Goal: Information Seeking & Learning: Learn about a topic

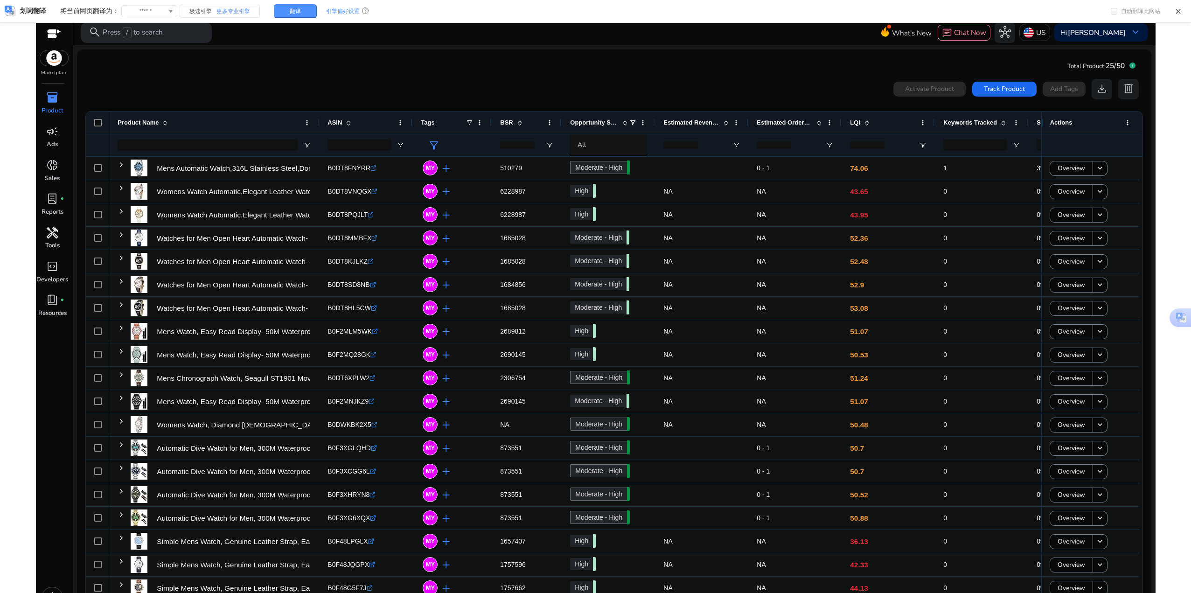
click at [49, 232] on span "handyman" at bounding box center [52, 233] width 12 height 12
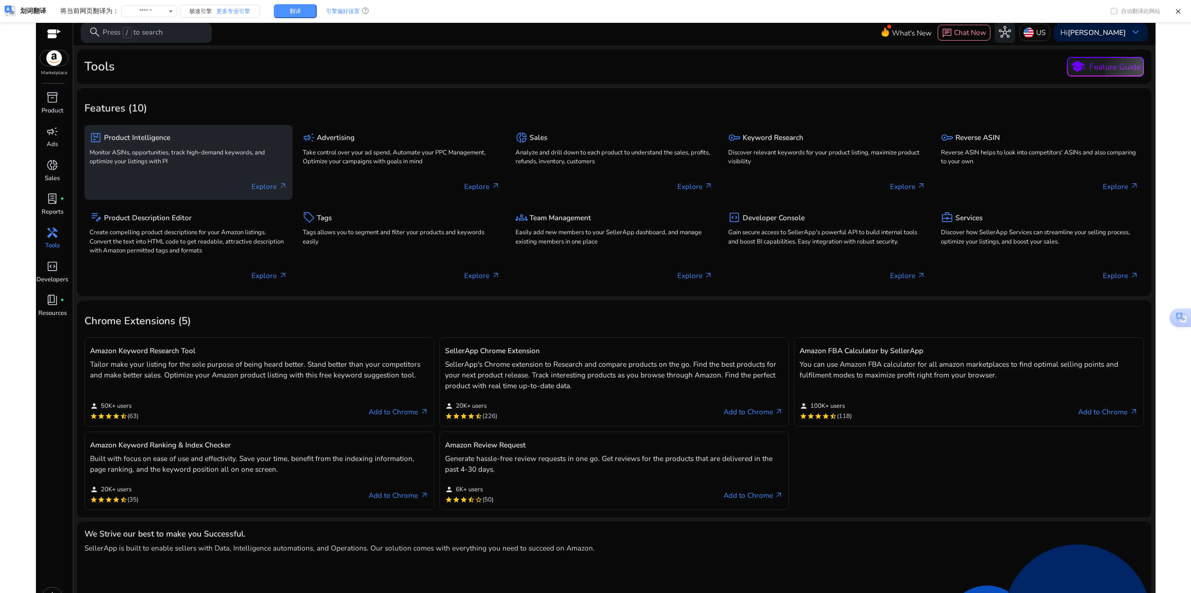
click at [270, 186] on p "Explore arrow_outward" at bounding box center [268, 186] width 35 height 11
click at [125, 140] on h5 "Product Intelligence" at bounding box center [137, 137] width 66 height 8
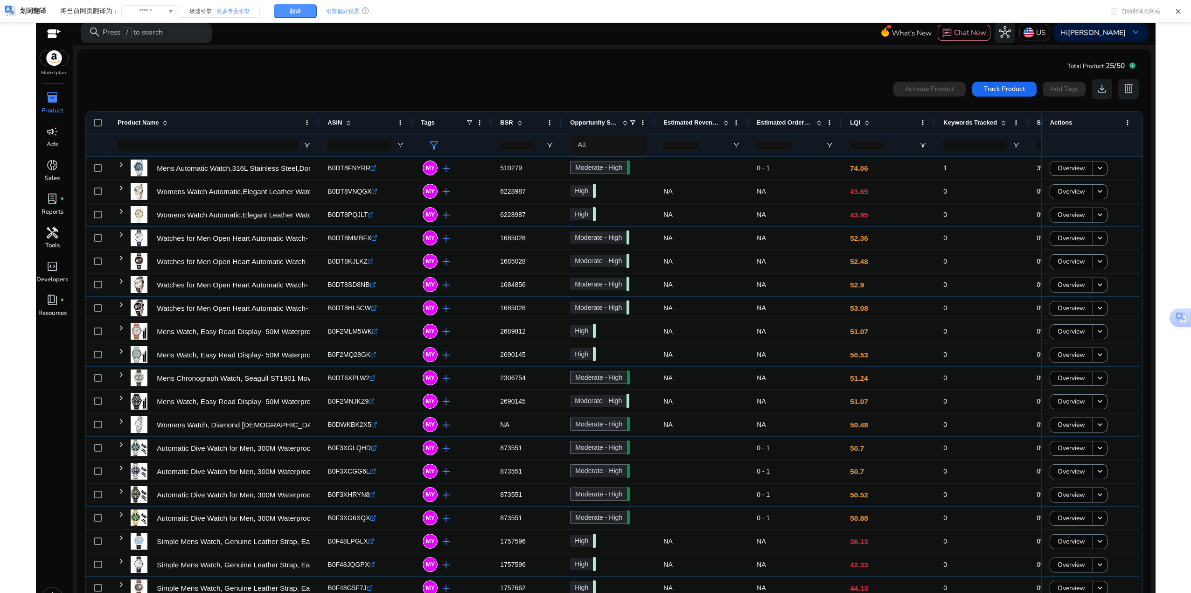
click at [48, 233] on span "handyman" at bounding box center [52, 233] width 12 height 12
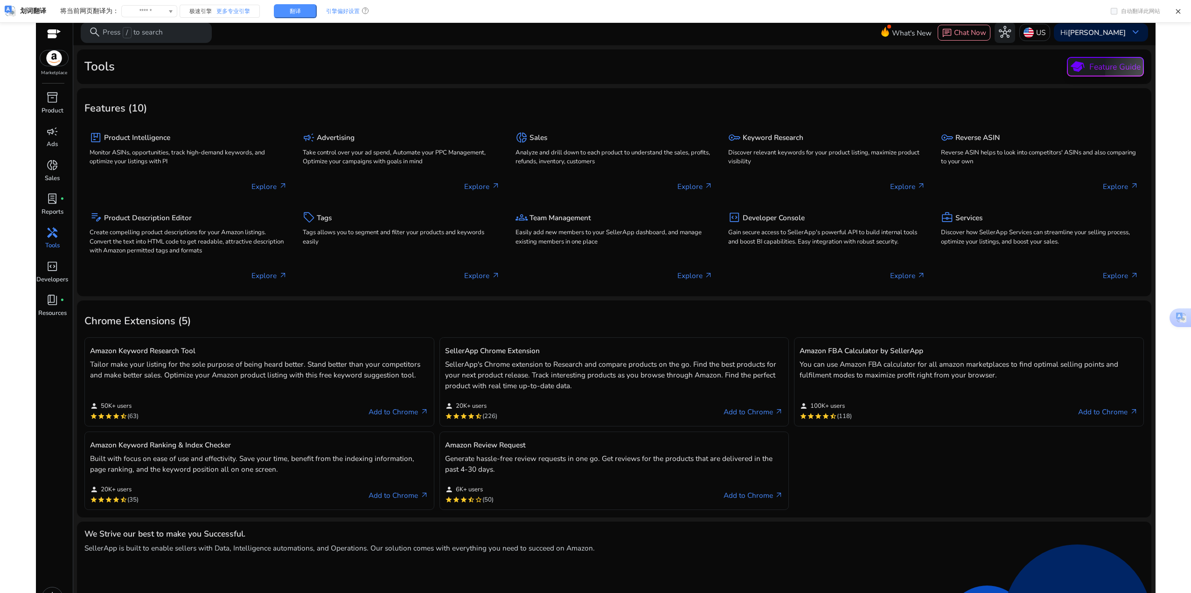
click at [593, 65] on p "Feature Guide" at bounding box center [1114, 67] width 51 height 12
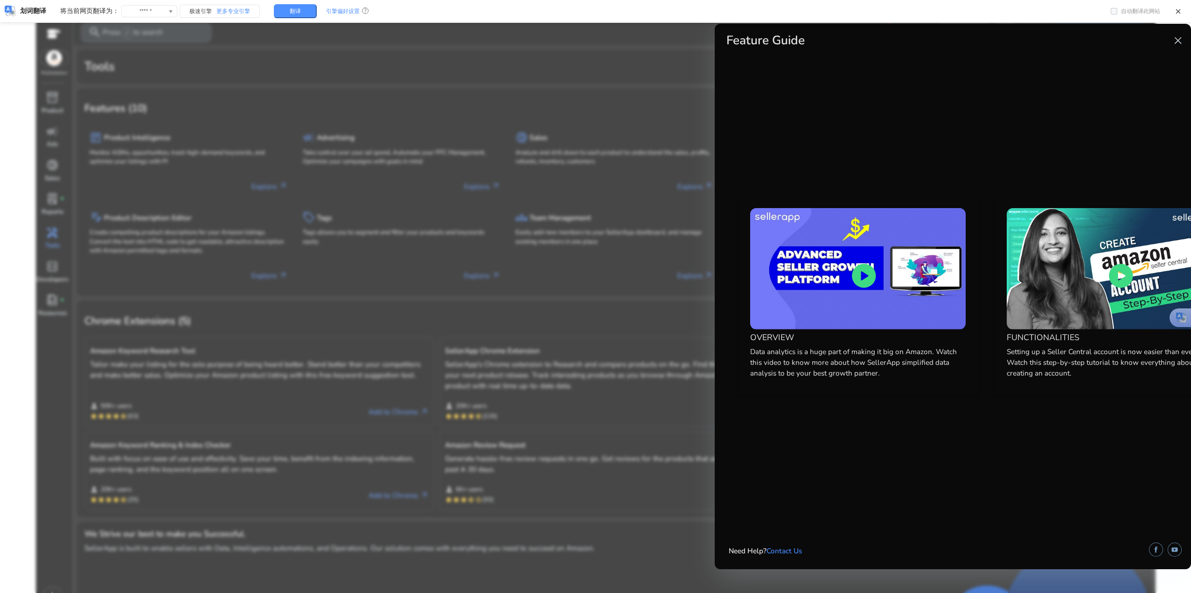
click at [593, 42] on span "close" at bounding box center [1177, 41] width 12 height 12
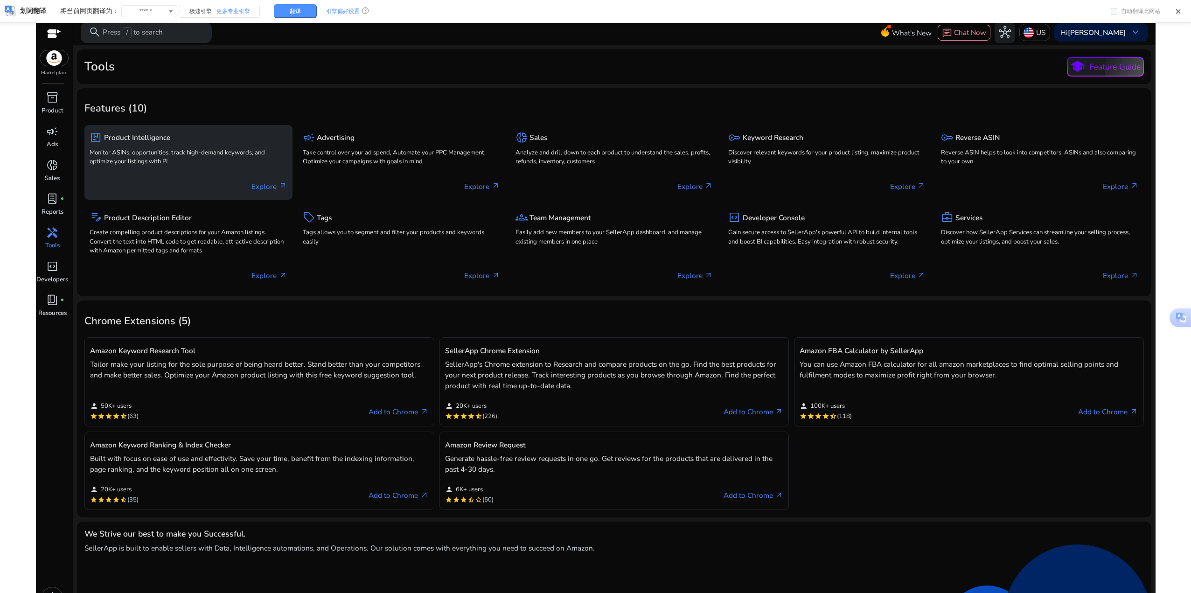
click at [134, 132] on div "package Product Intelligence" at bounding box center [188, 137] width 197 height 15
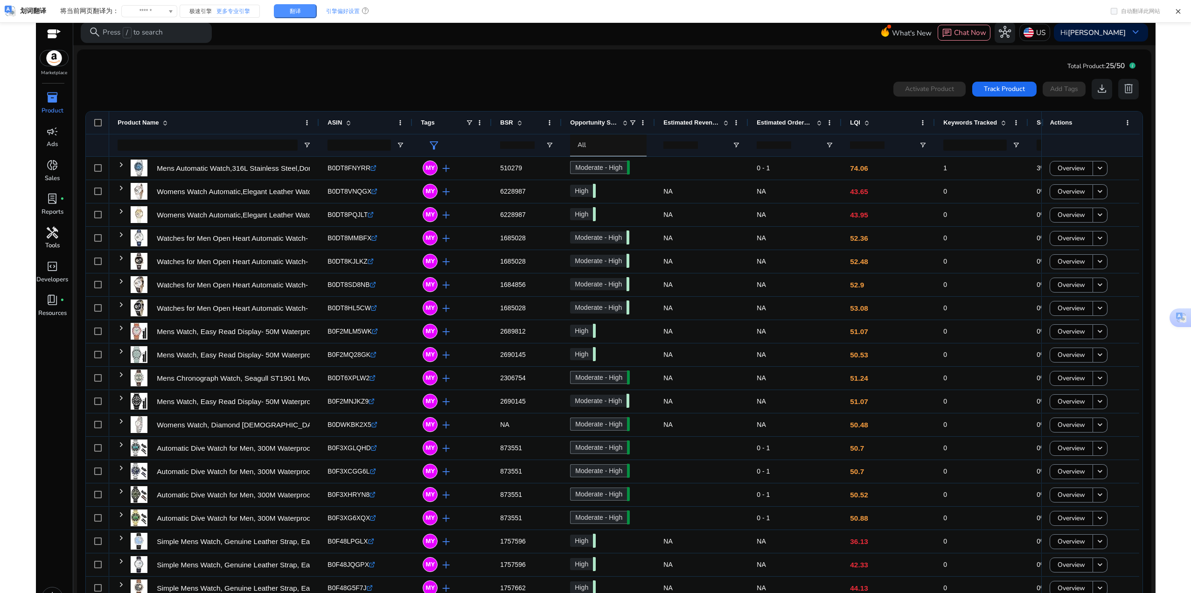
click at [42, 97] on div "inventory_2" at bounding box center [52, 98] width 28 height 16
click at [402, 59] on mat-card "Total Product: 25/50 0 products selected Activate Product Track Product Add Tag…" at bounding box center [613, 343] width 1073 height 588
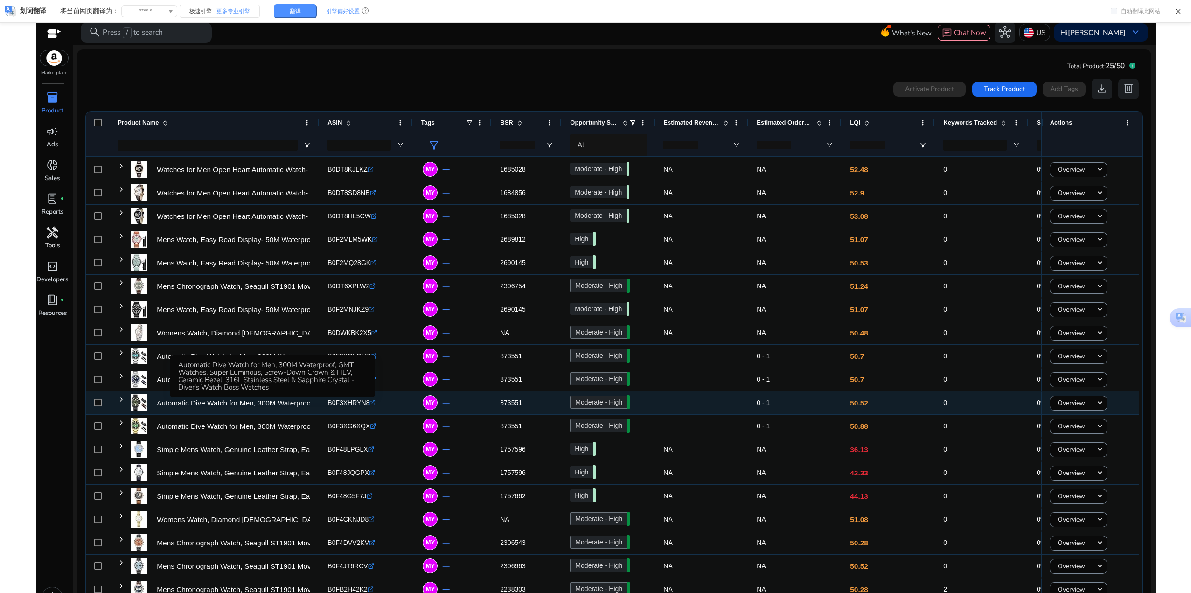
scroll to position [95, 0]
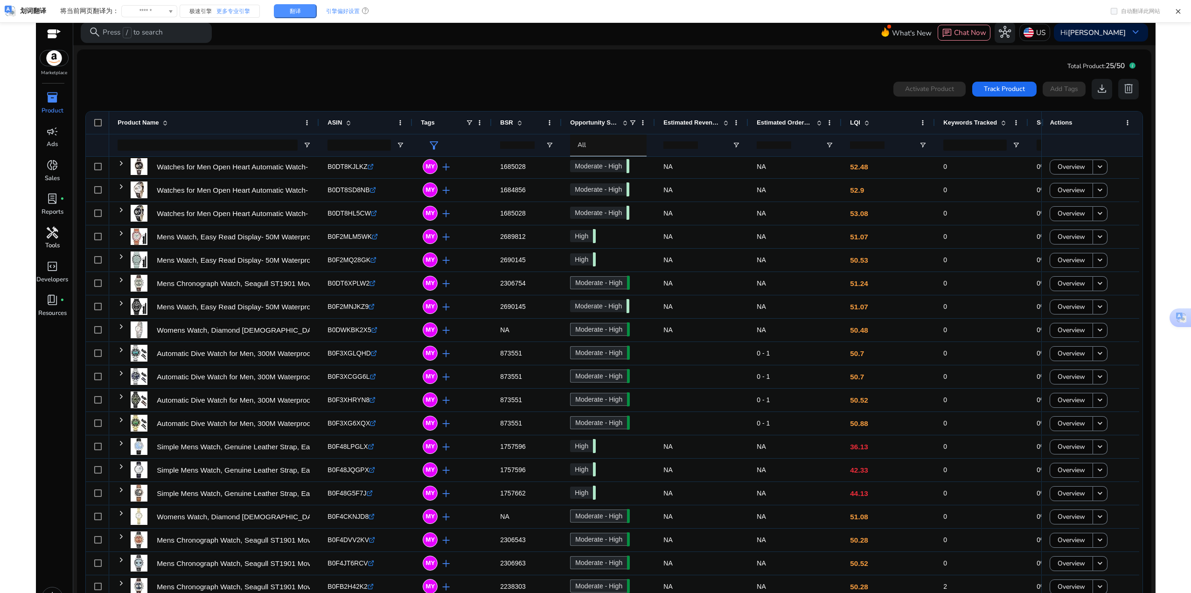
click at [49, 240] on div "handyman" at bounding box center [52, 232] width 28 height 16
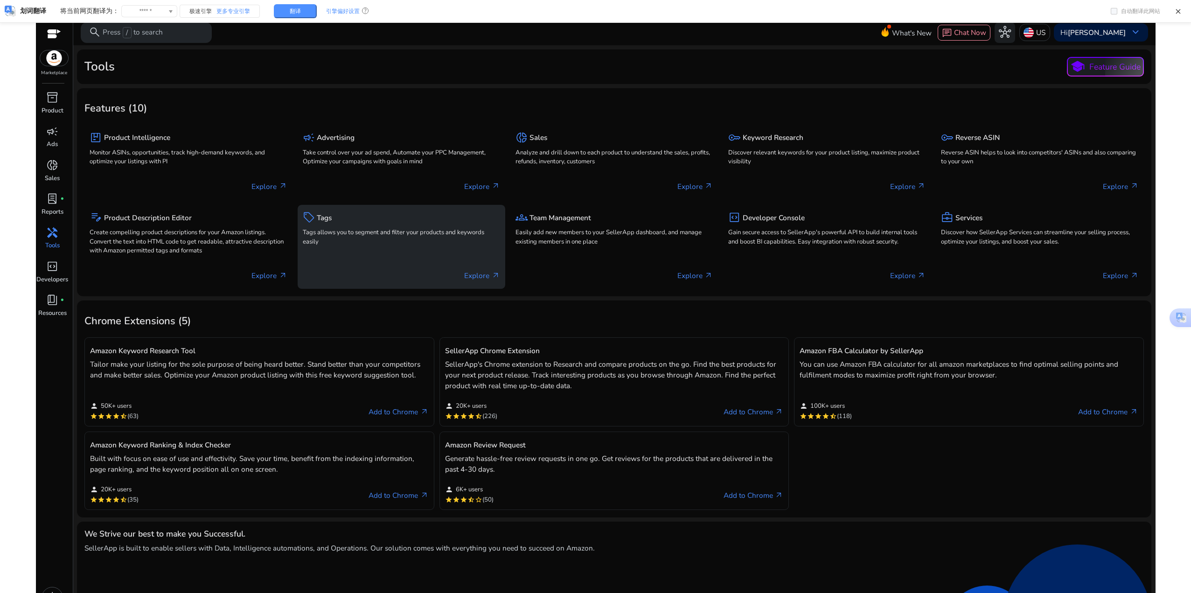
click at [410, 256] on div "sell Tags Tags allows you to segment and filter your products and keywords easi…" at bounding box center [402, 247] width 208 height 84
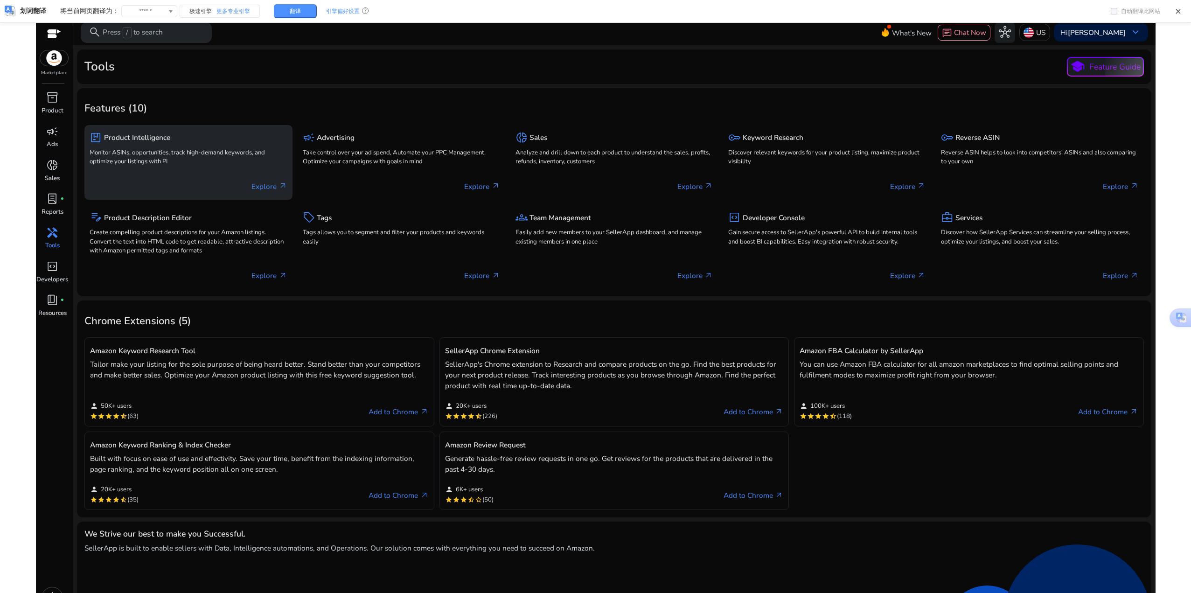
click at [256, 162] on p "Monitor ASINs, opportunities, track high-demand keywords, and optimize your lis…" at bounding box center [188, 157] width 197 height 19
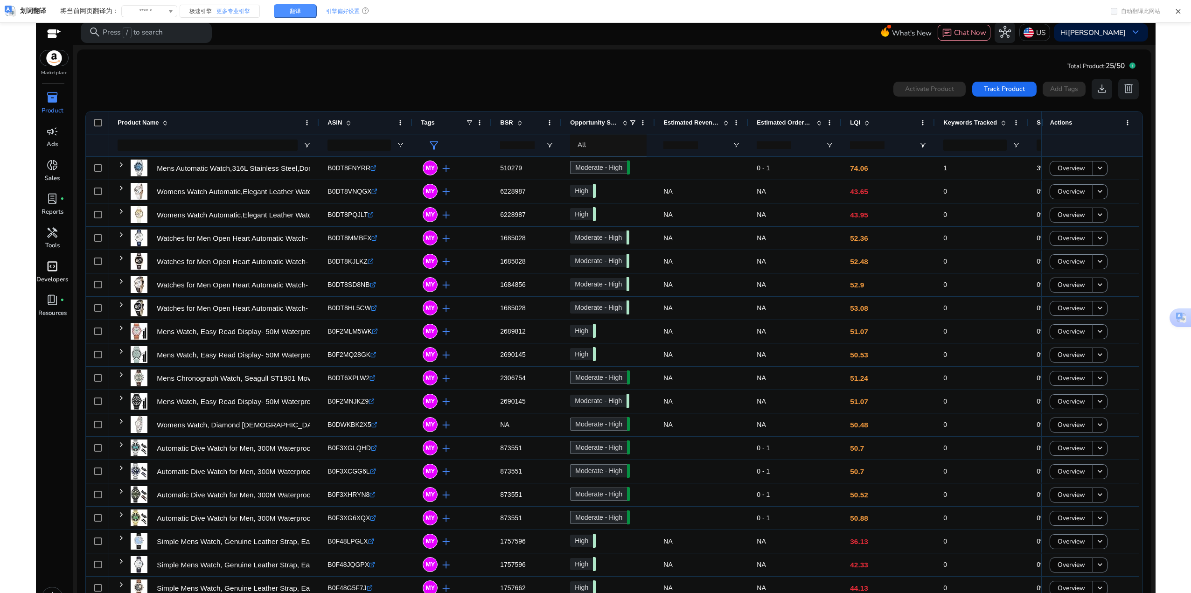
click at [48, 268] on span "code_blocks" at bounding box center [52, 266] width 12 height 12
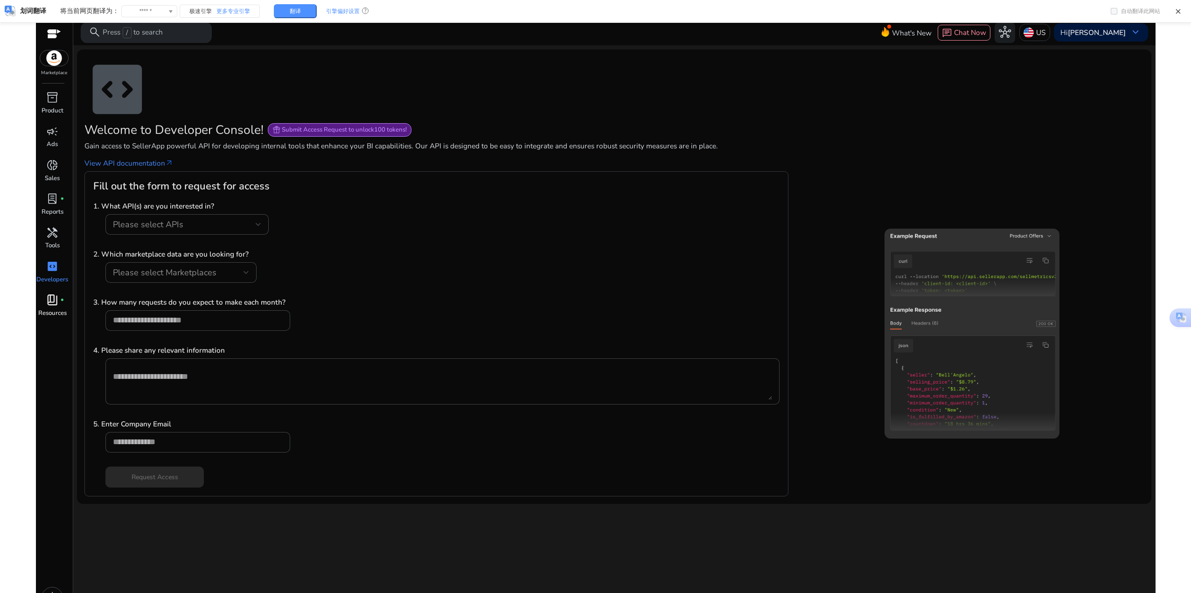
click at [52, 294] on p "Resources" at bounding box center [52, 313] width 28 height 9
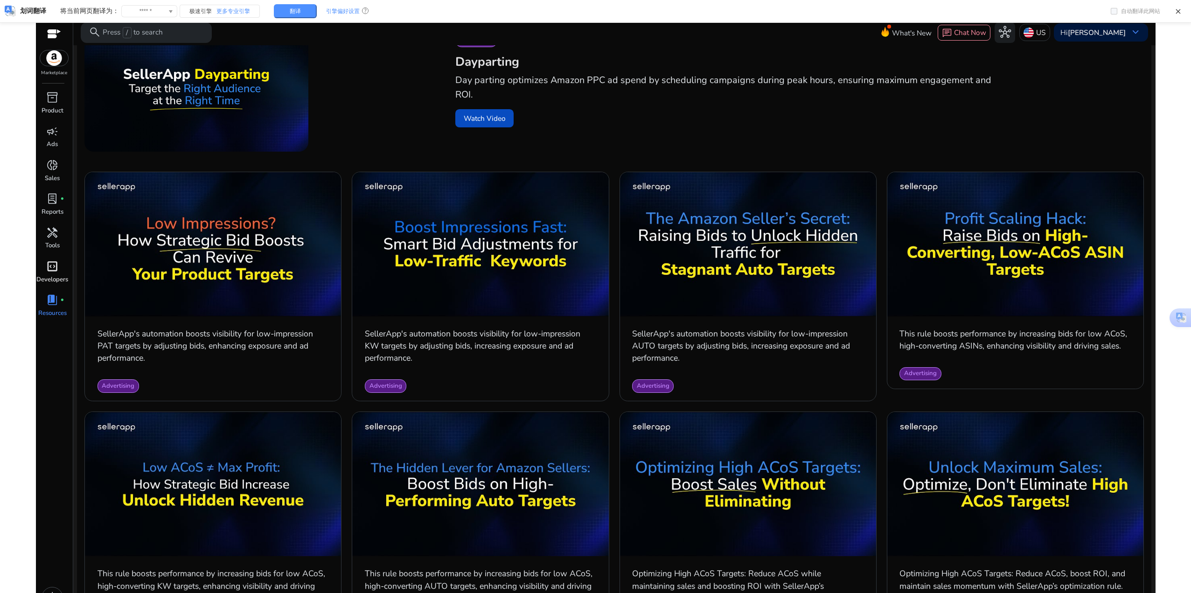
scroll to position [373, 0]
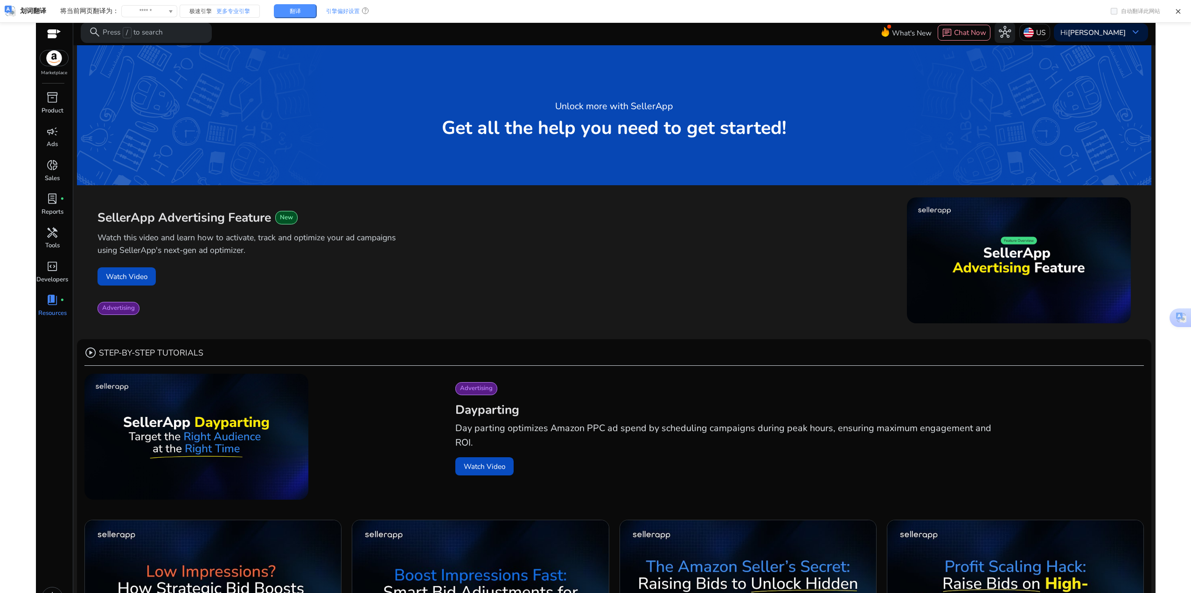
click at [256, 279] on div "Watch Video" at bounding box center [321, 276] width 448 height 18
click at [52, 236] on span "handyman" at bounding box center [52, 233] width 12 height 12
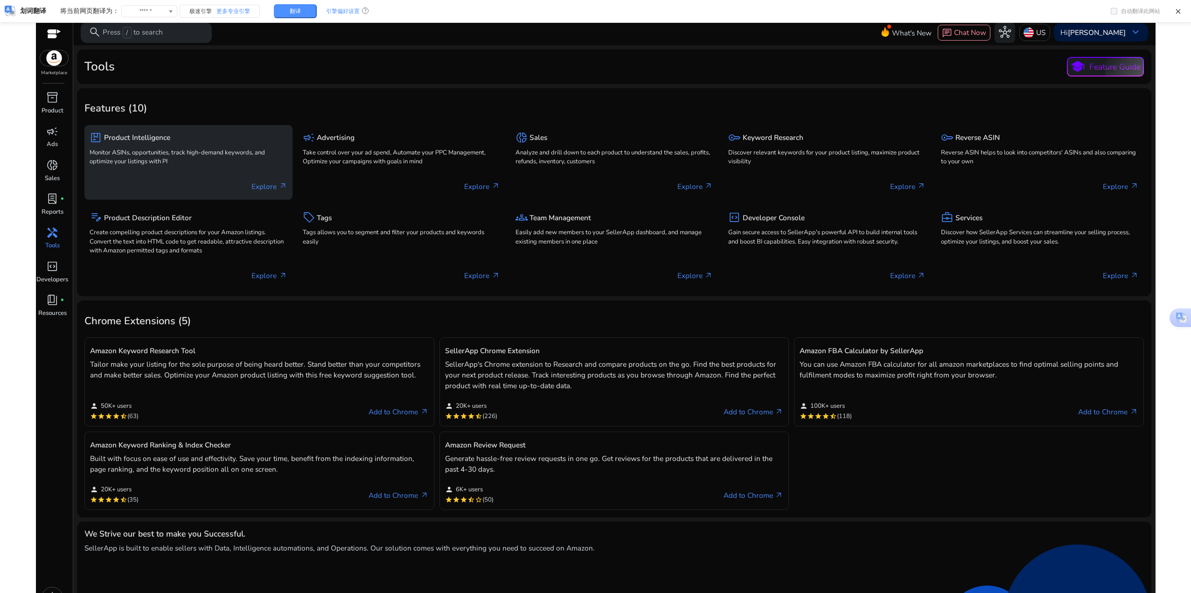
click at [135, 140] on h5 "Product Intelligence" at bounding box center [137, 137] width 66 height 8
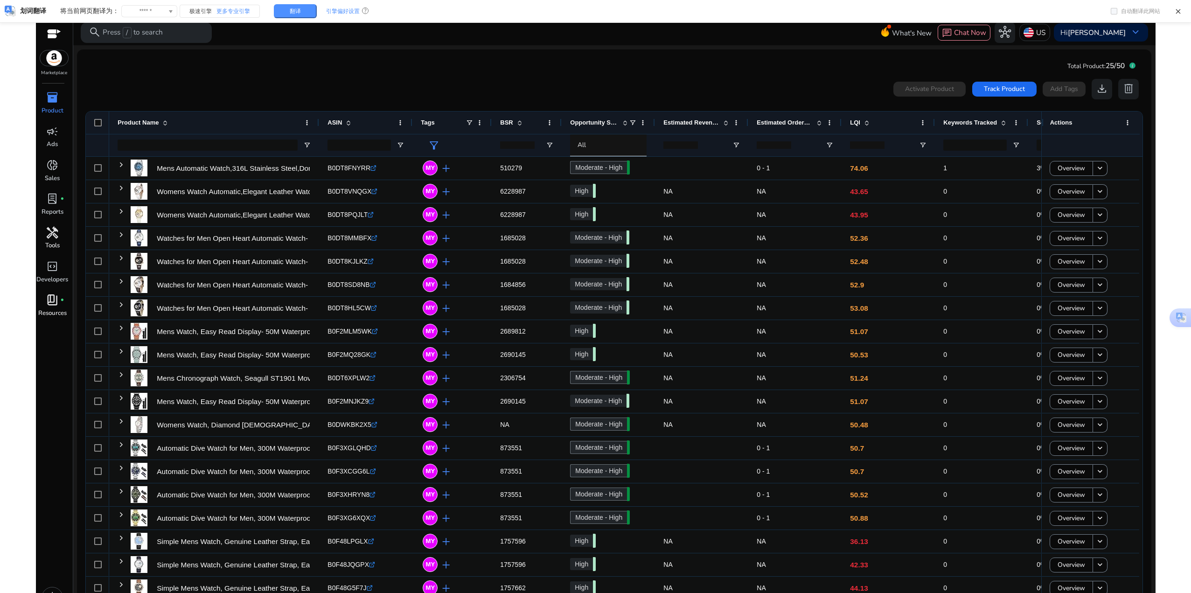
click at [66, 310] on p "Resources" at bounding box center [52, 313] width 28 height 9
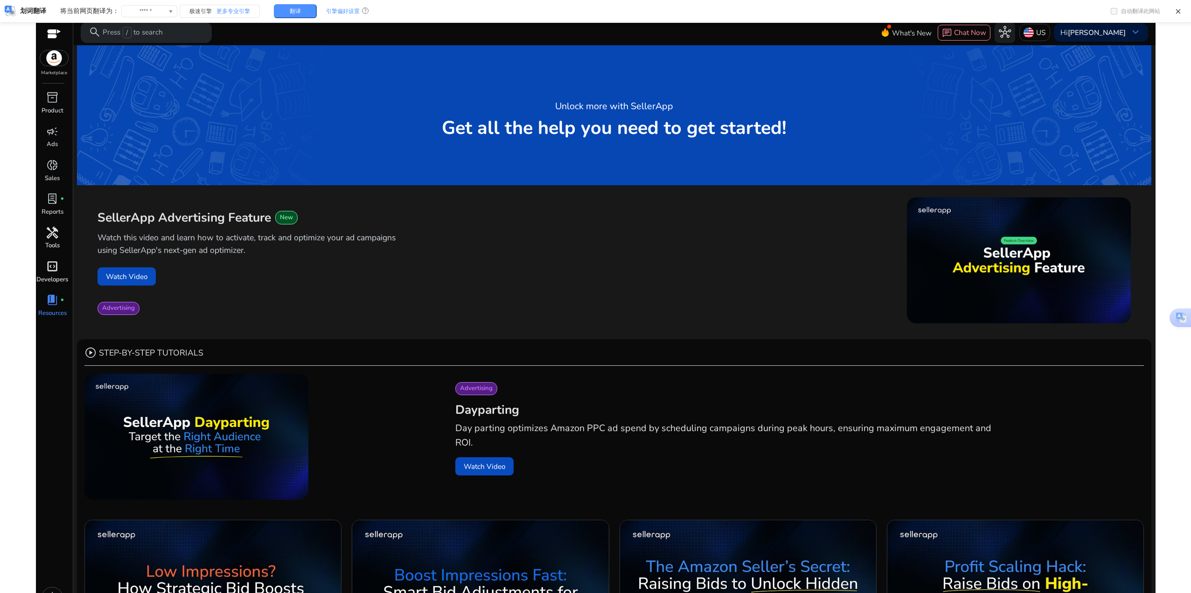
click at [52, 276] on p "Developers" at bounding box center [52, 279] width 32 height 9
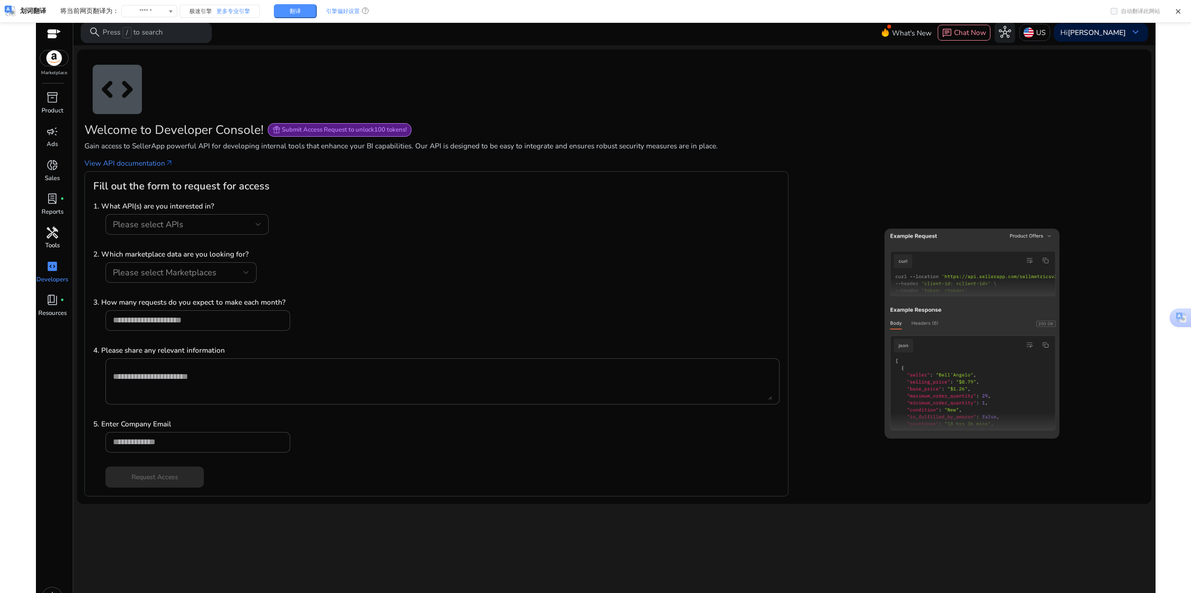
click at [49, 243] on p "Tools" at bounding box center [52, 245] width 14 height 9
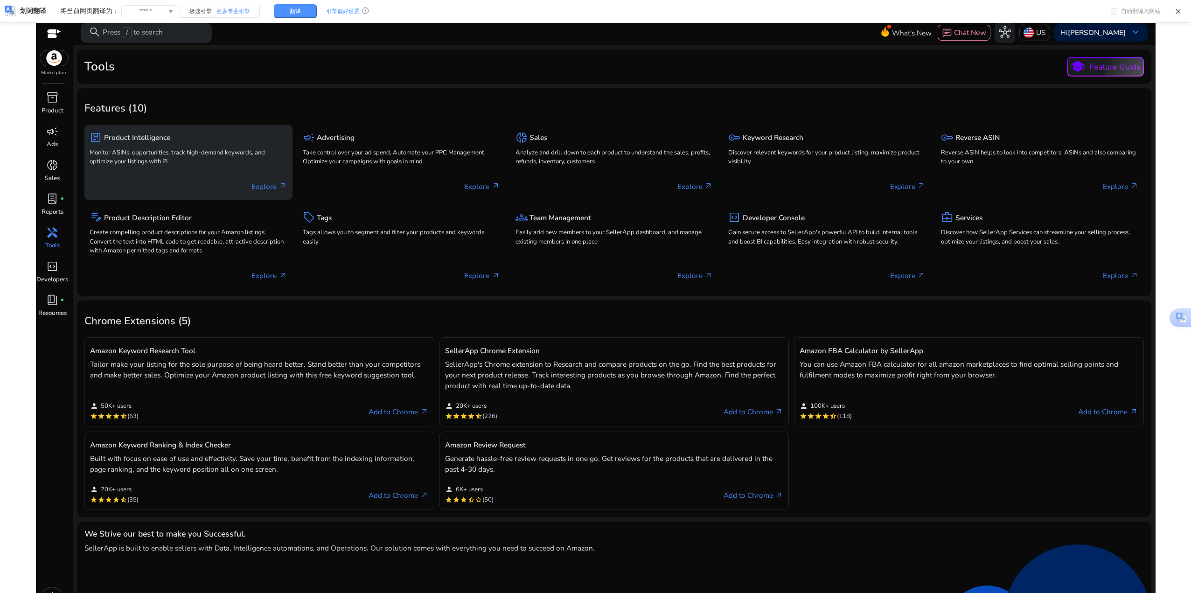
click at [157, 159] on p "Monitor ASINs, opportunities, track high-demand keywords, and optimize your lis…" at bounding box center [188, 157] width 197 height 19
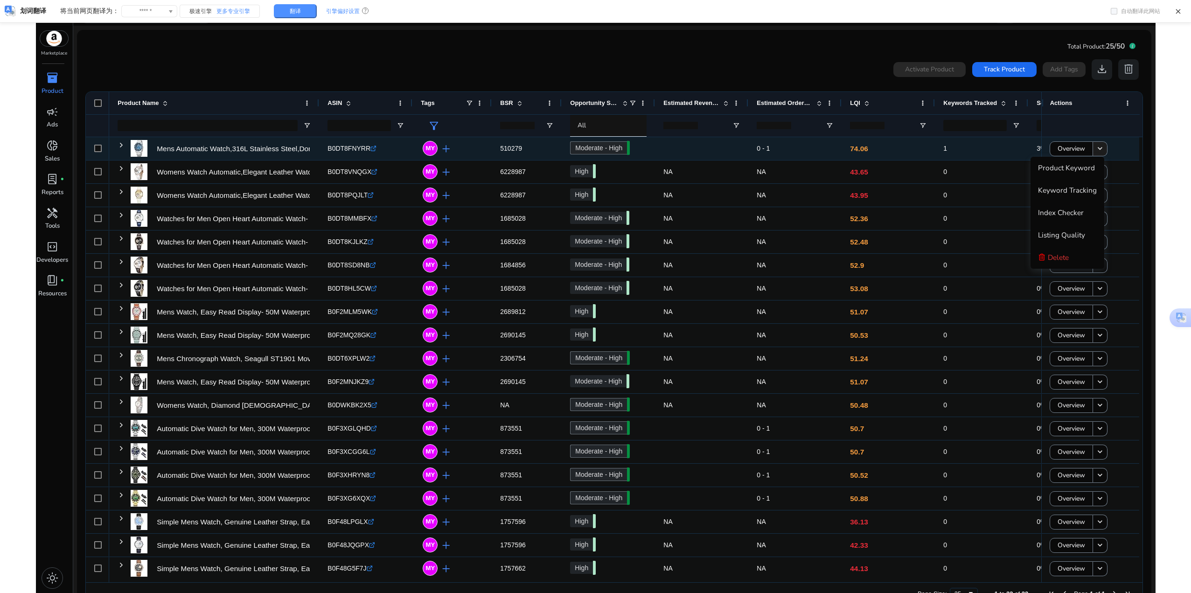
click at [1095, 149] on mat-icon "keyboard_arrow_down" at bounding box center [1099, 148] width 9 height 9
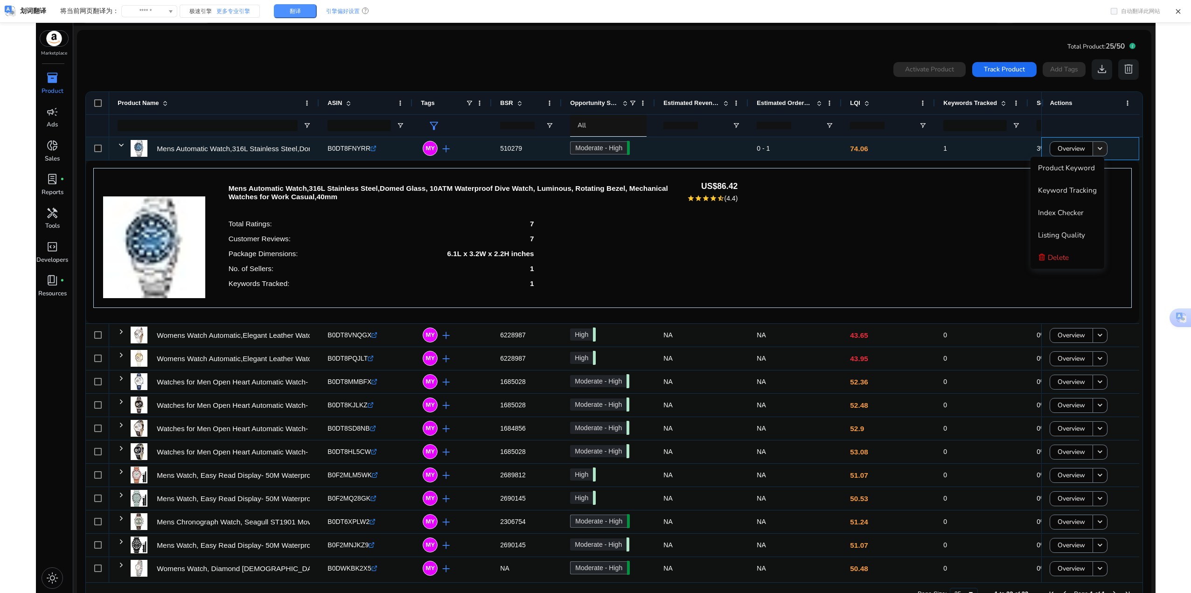
click at [1095, 149] on mat-icon "keyboard_arrow_down" at bounding box center [1099, 148] width 9 height 9
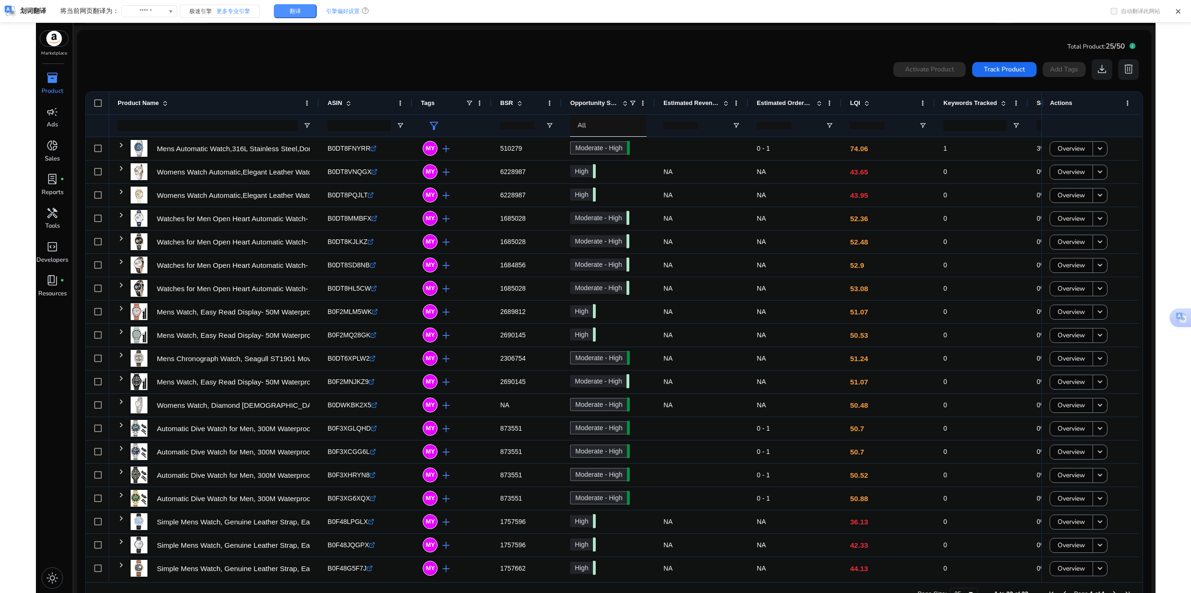
click at [860, 101] on span at bounding box center [865, 102] width 10 height 7
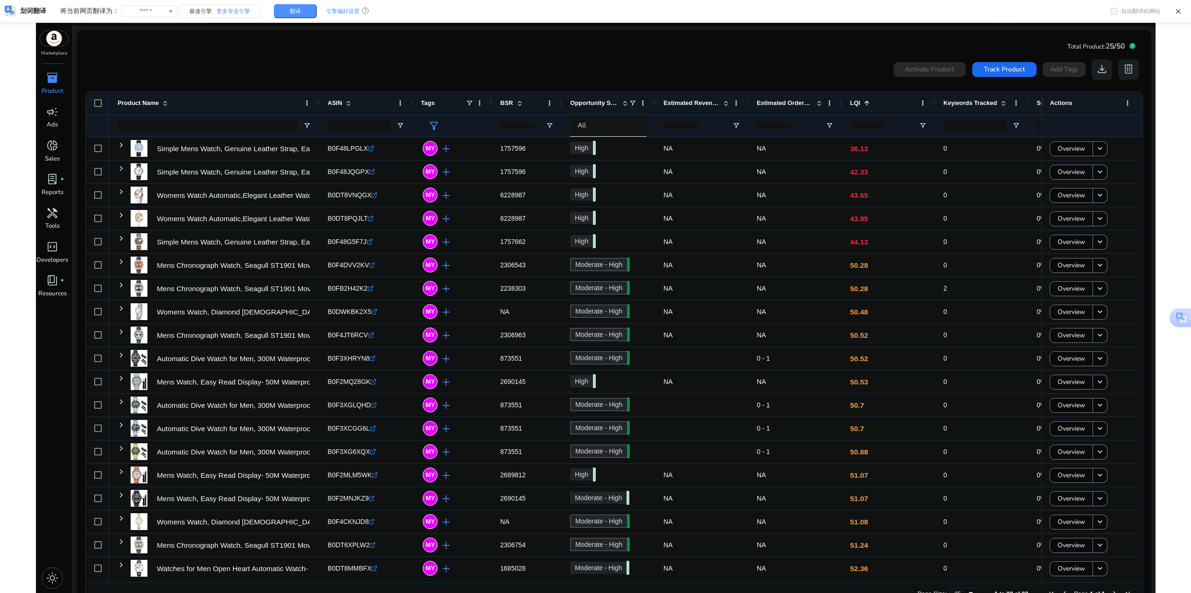
click at [119, 68] on div "0 products selected Activate Product Track Product Add Tags download delete" at bounding box center [614, 69] width 1058 height 21
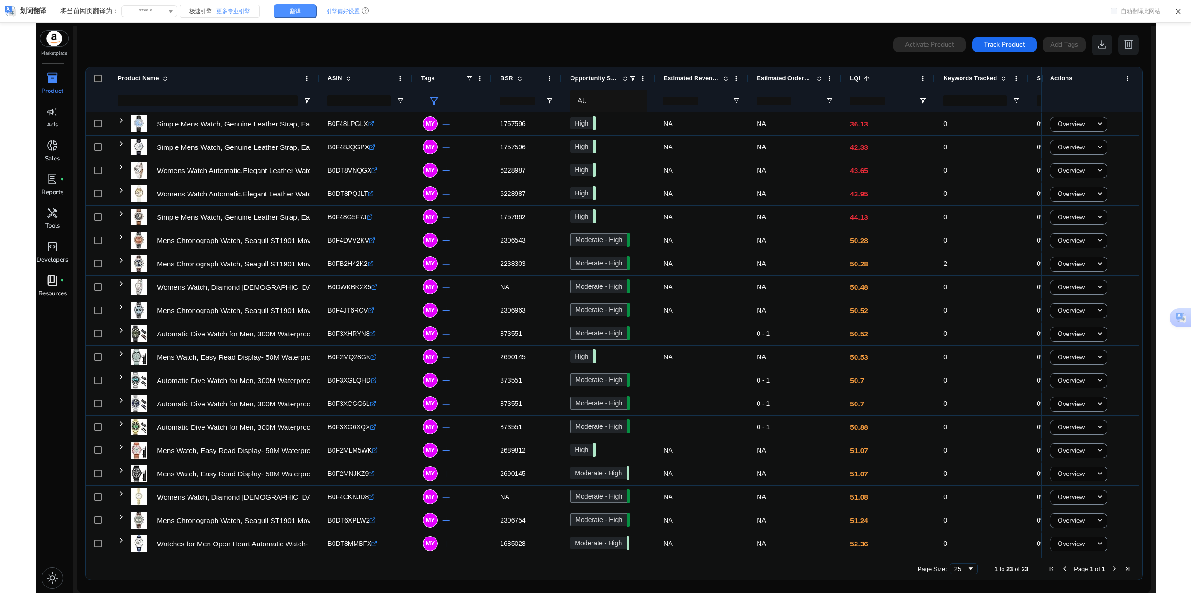
click at [51, 289] on div "book_4 fiber_manual_record" at bounding box center [52, 280] width 28 height 16
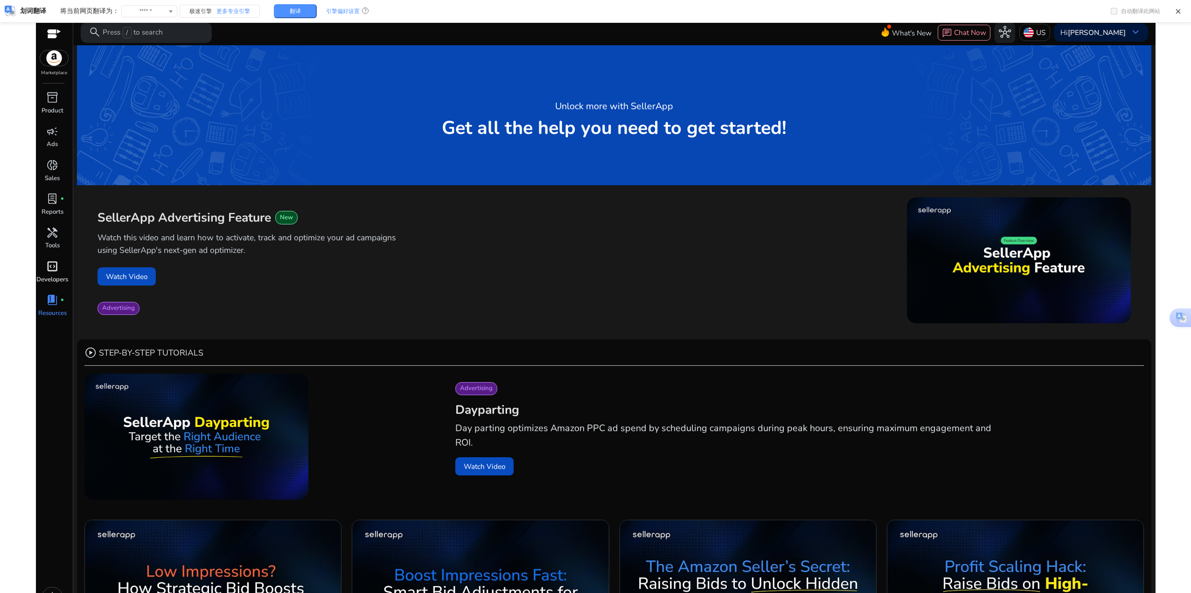
click at [39, 260] on link "code_blocks Developers" at bounding box center [52, 275] width 33 height 34
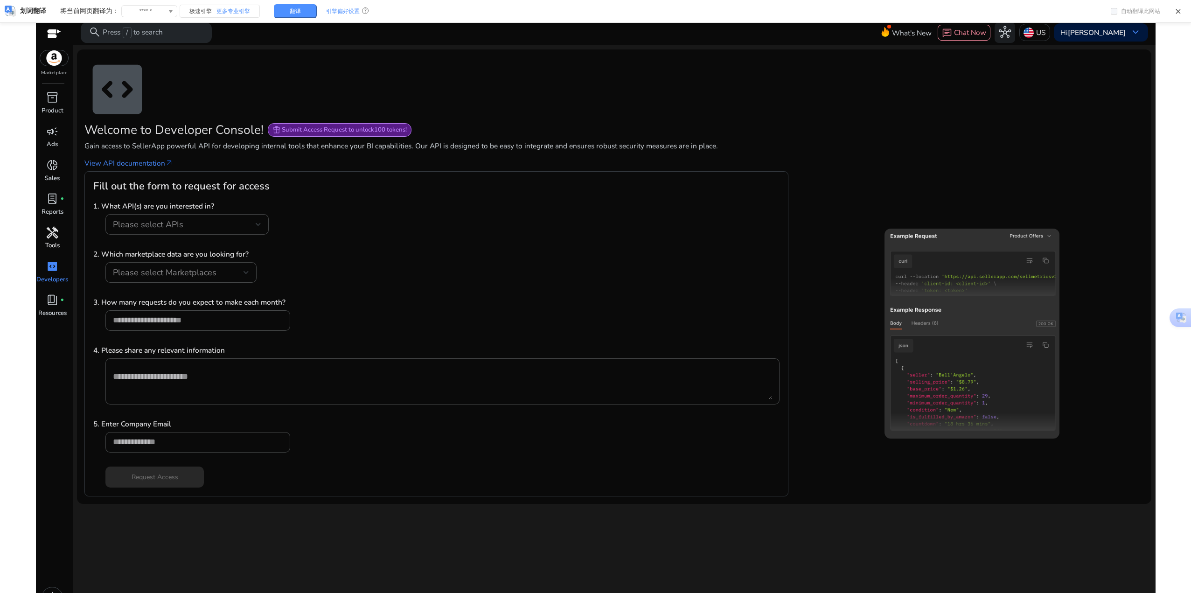
click at [62, 237] on div "handyman" at bounding box center [52, 232] width 28 height 16
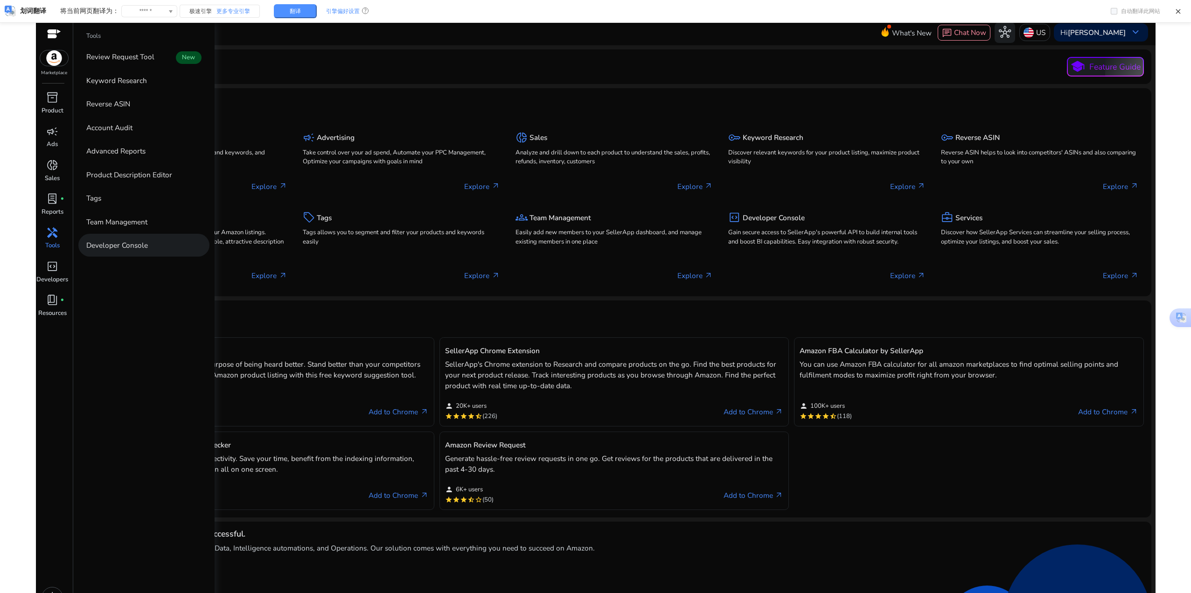
click at [123, 252] on link "Developer Console" at bounding box center [144, 245] width 132 height 23
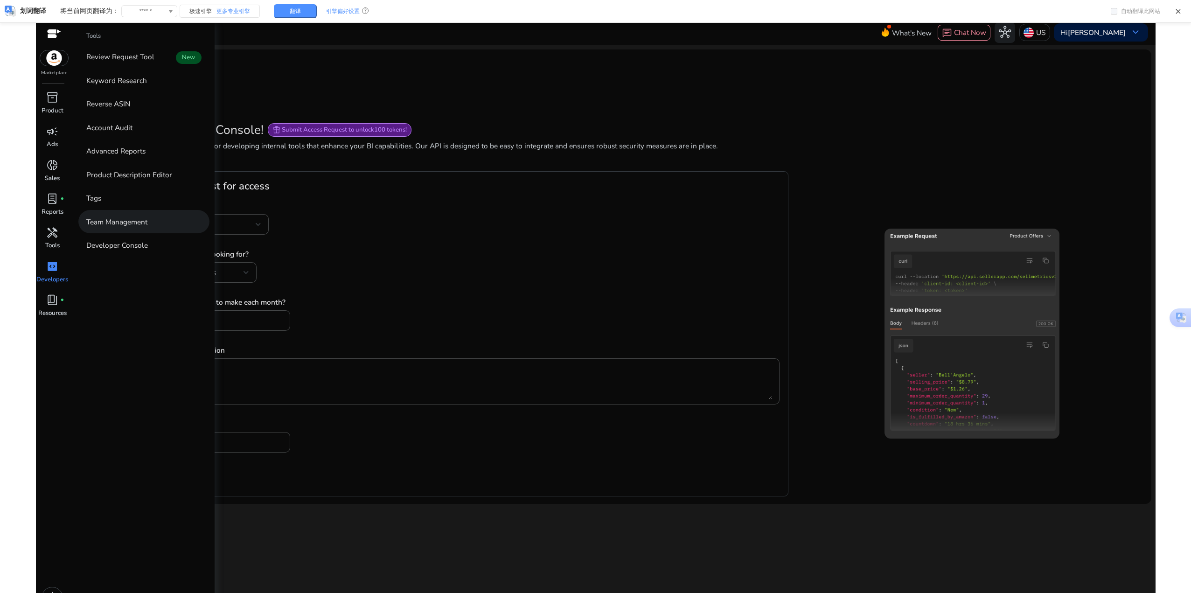
click at [126, 228] on link "Team Management" at bounding box center [144, 221] width 132 height 23
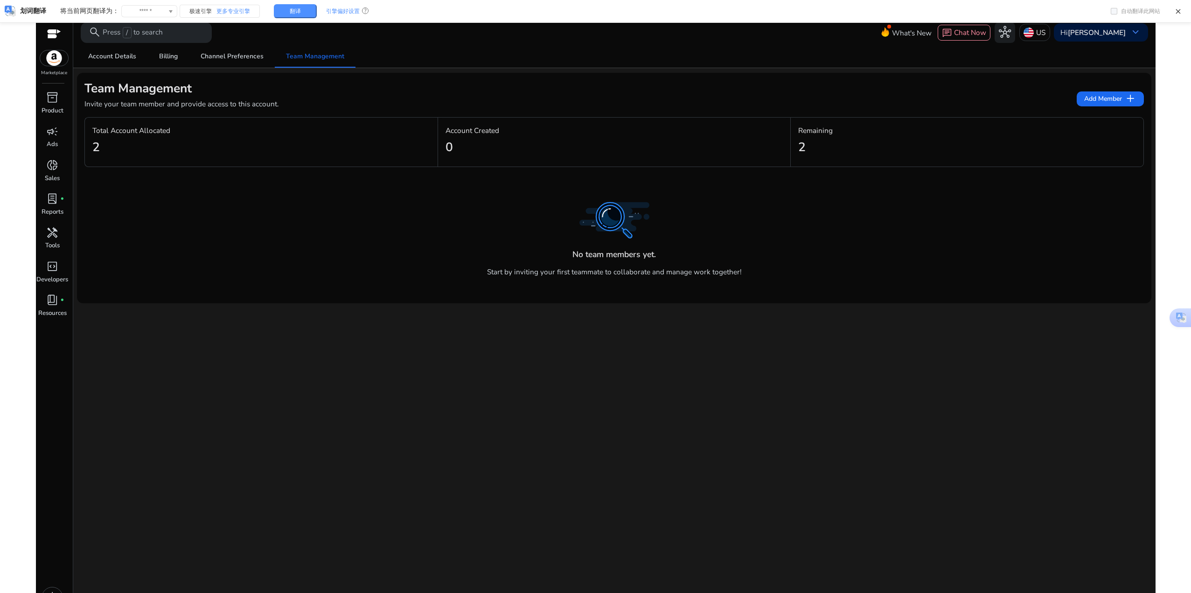
click at [803, 148] on h2 "2" at bounding box center [801, 147] width 7 height 15
click at [57, 307] on div "book_4 fiber_manual_record" at bounding box center [52, 300] width 28 height 16
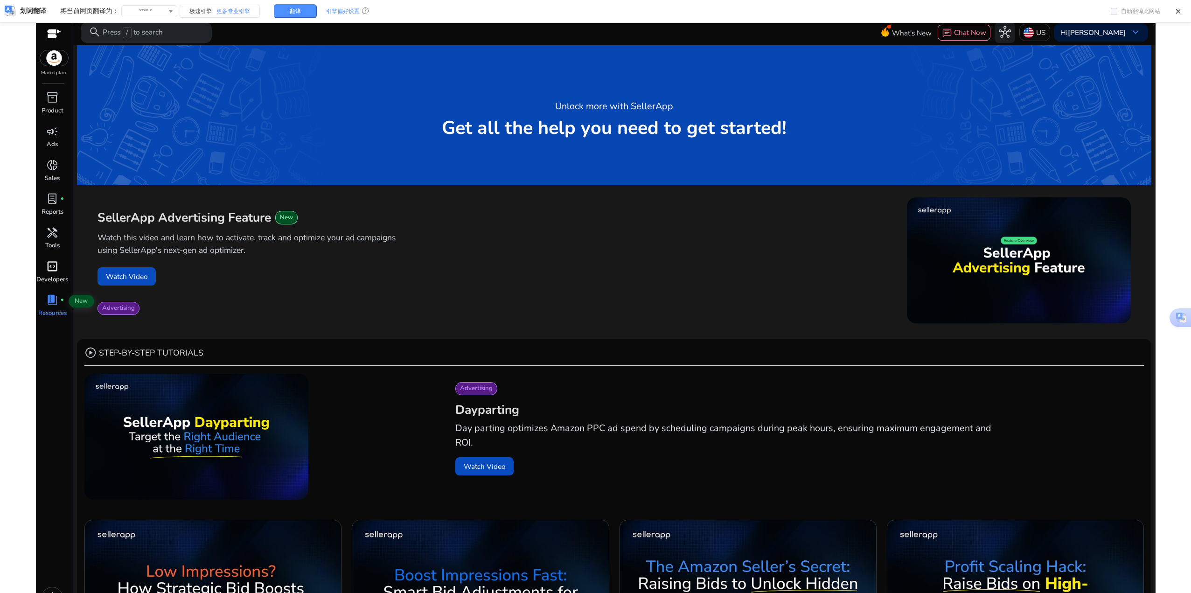
click at [56, 279] on p "Developers" at bounding box center [52, 279] width 32 height 9
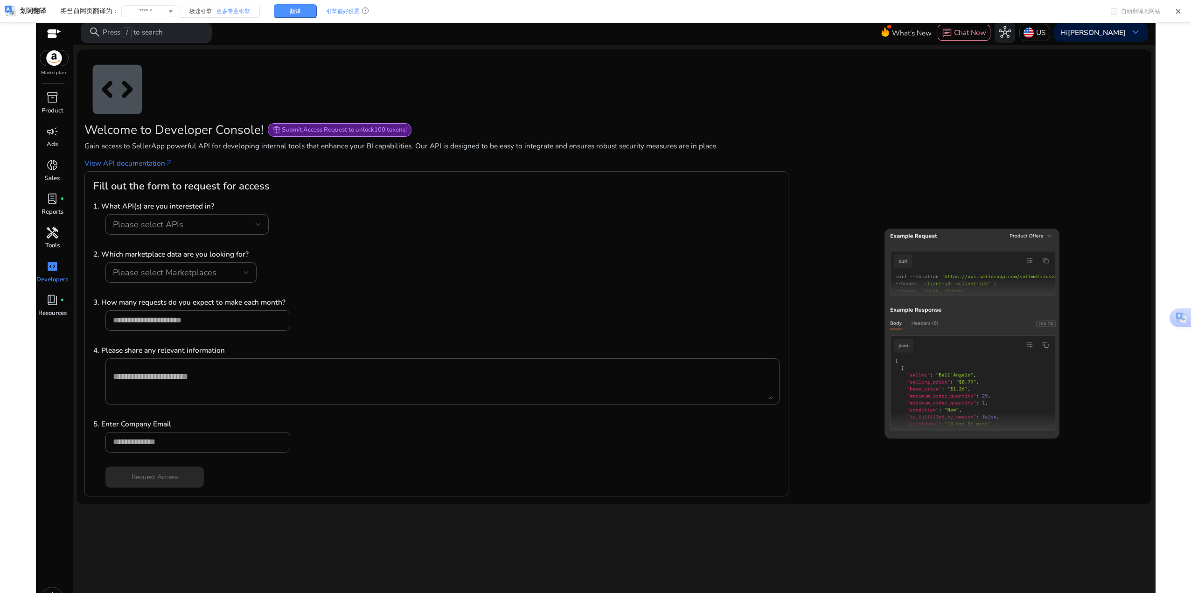
click at [53, 239] on span "handyman" at bounding box center [52, 233] width 12 height 12
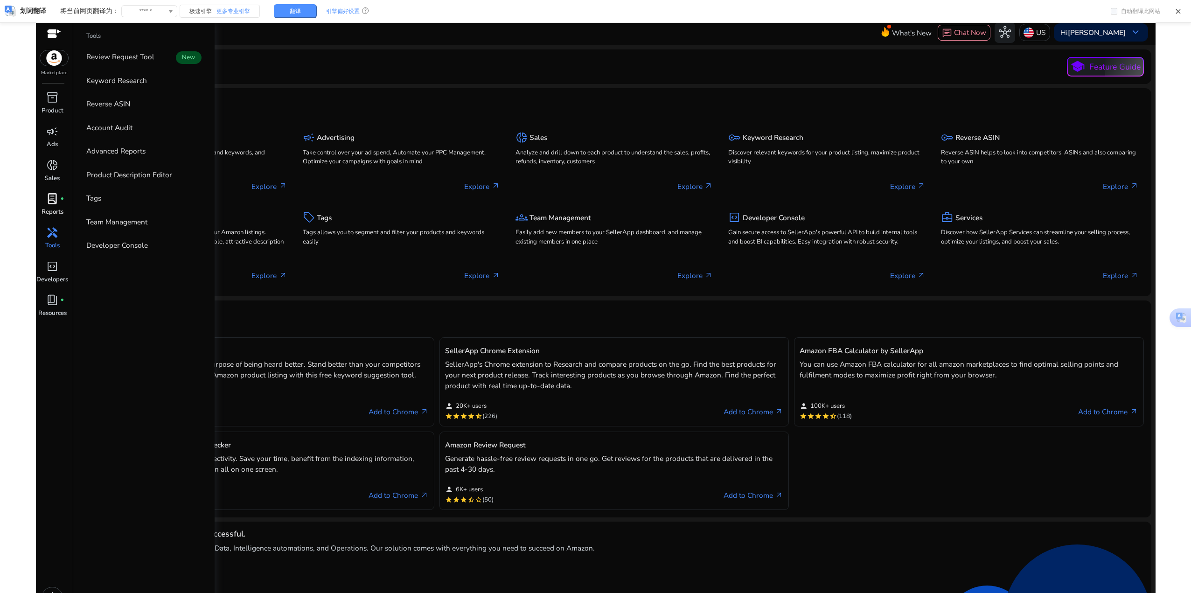
click at [51, 207] on div "lab_profile fiber_manual_record" at bounding box center [52, 199] width 28 height 16
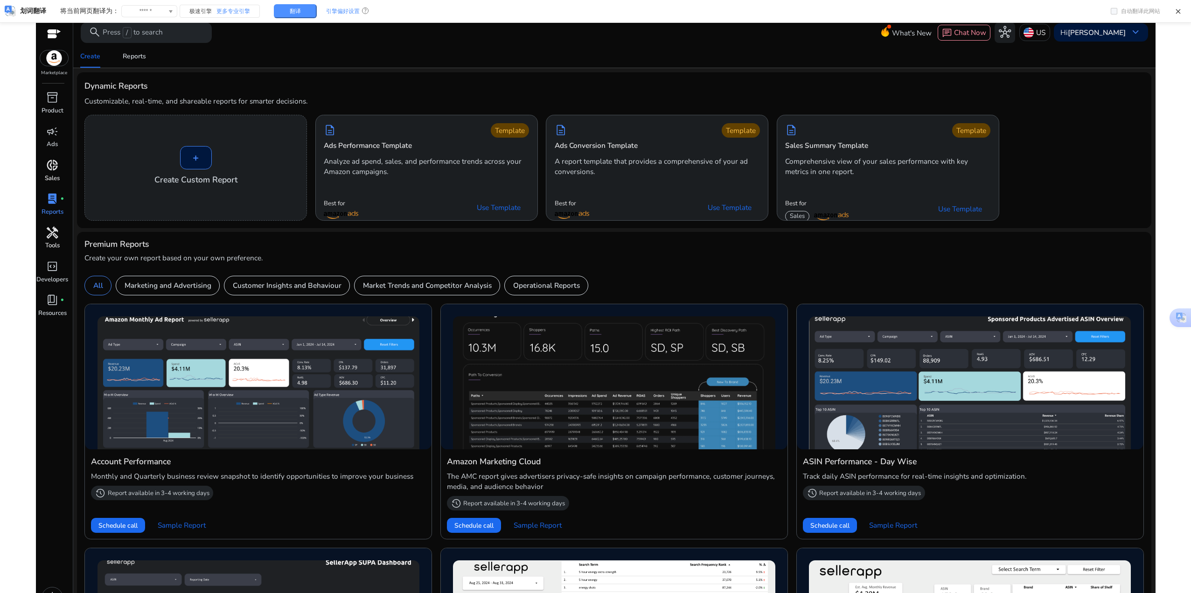
click at [57, 171] on span "donut_small" at bounding box center [52, 165] width 12 height 12
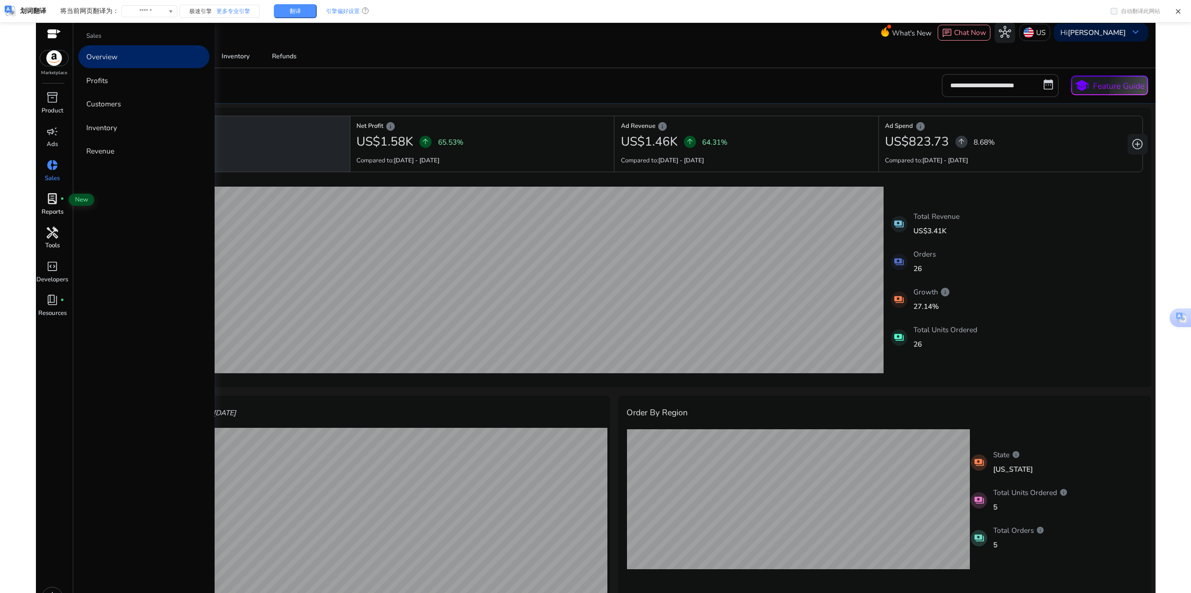
click at [54, 204] on span "lab_profile" at bounding box center [52, 199] width 12 height 12
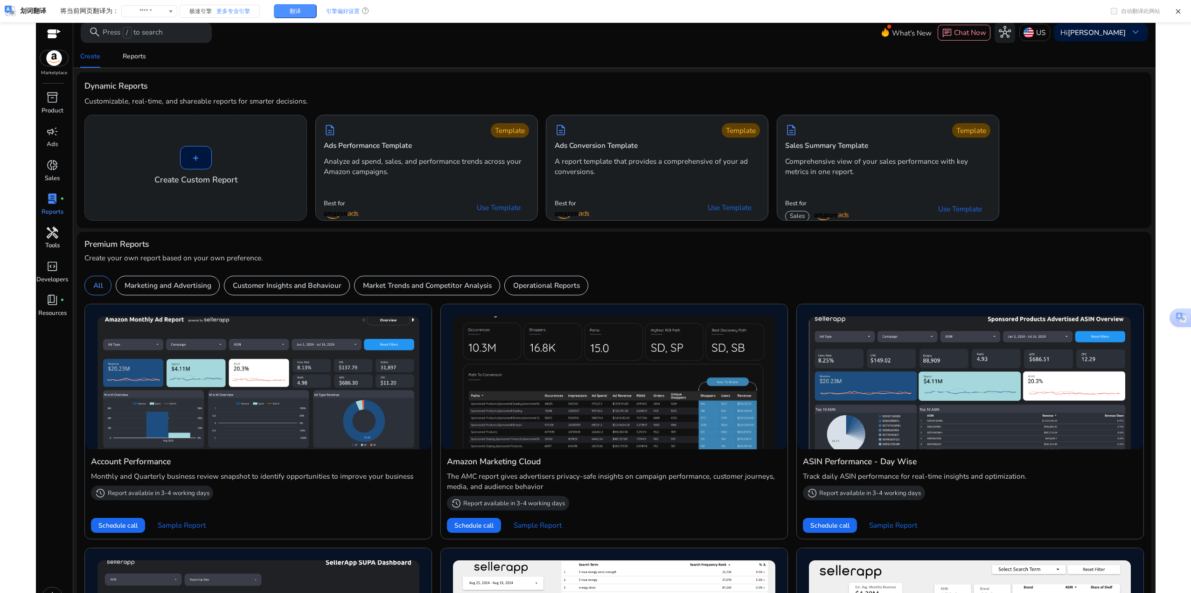
click at [54, 237] on span "handyman" at bounding box center [52, 233] width 12 height 12
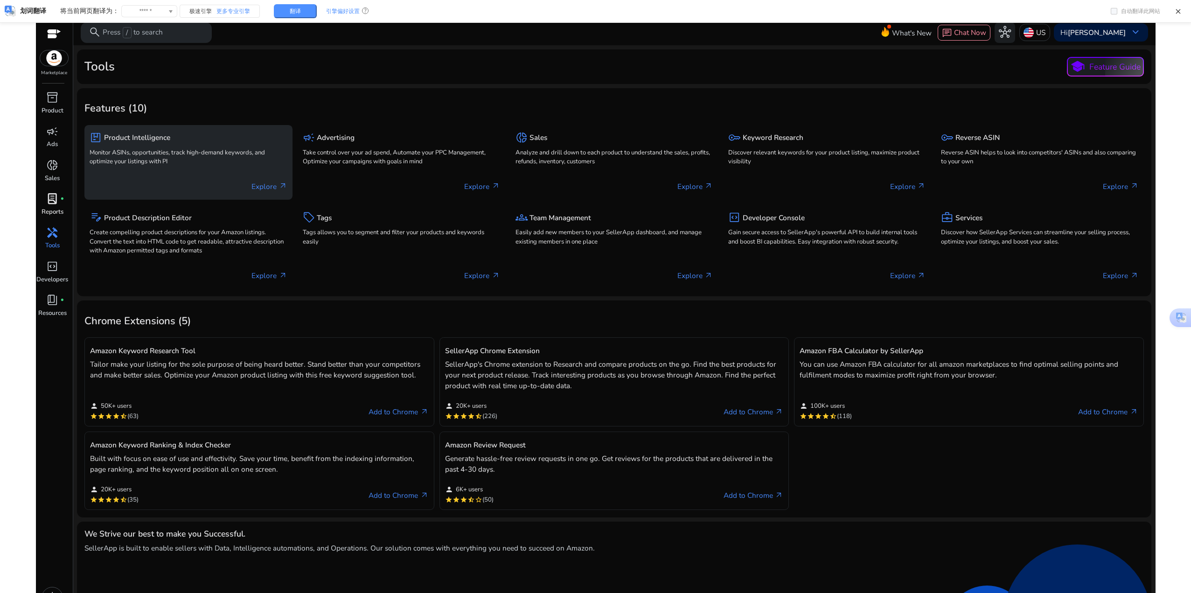
click at [117, 139] on h5 "Product Intelligence" at bounding box center [137, 137] width 66 height 8
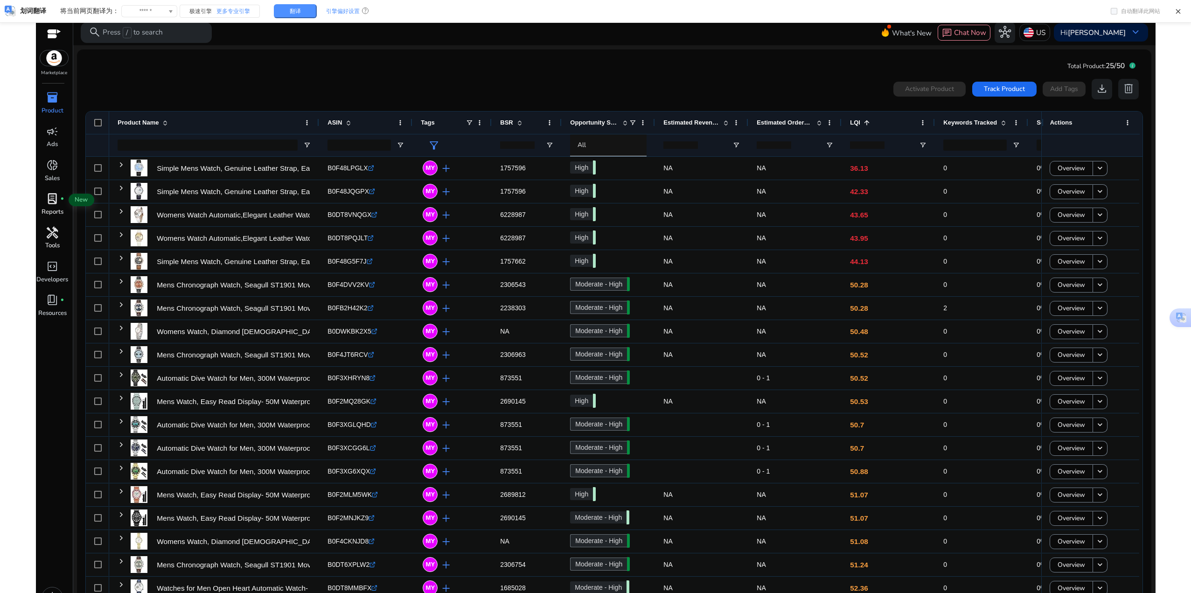
click at [58, 195] on span "lab_profile" at bounding box center [52, 199] width 12 height 12
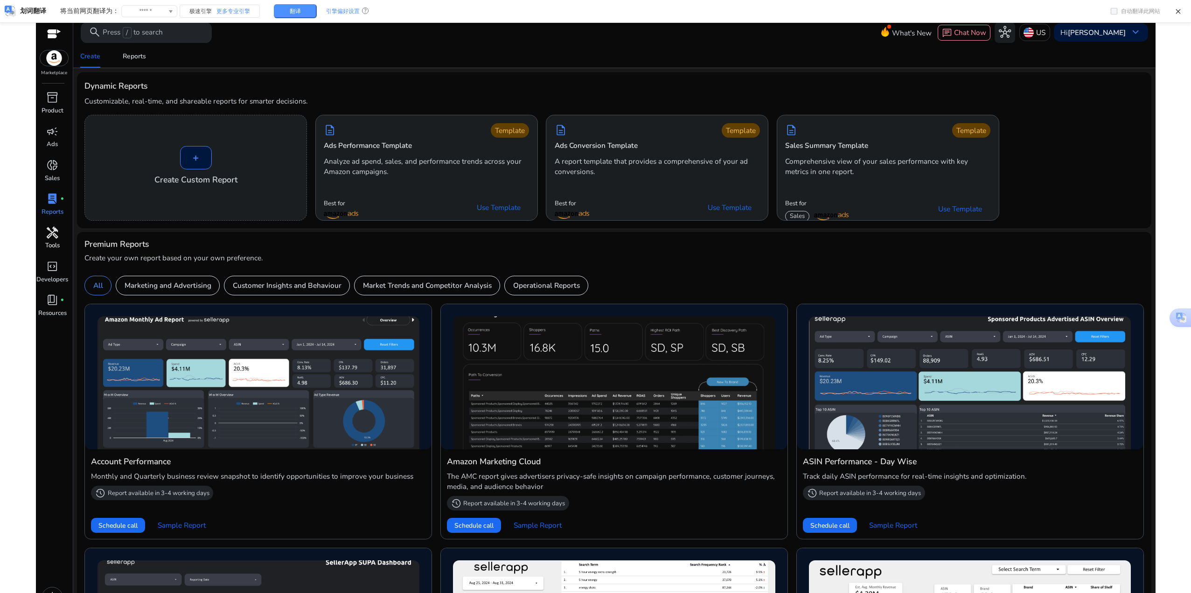
click at [494, 33] on mat-toolbar "search Press / to search What's New chat Chat Now hub US Hi Joyce Rao keyboard_…" at bounding box center [614, 33] width 1082 height 26
click at [143, 56] on div "Reports" at bounding box center [134, 56] width 23 height 7
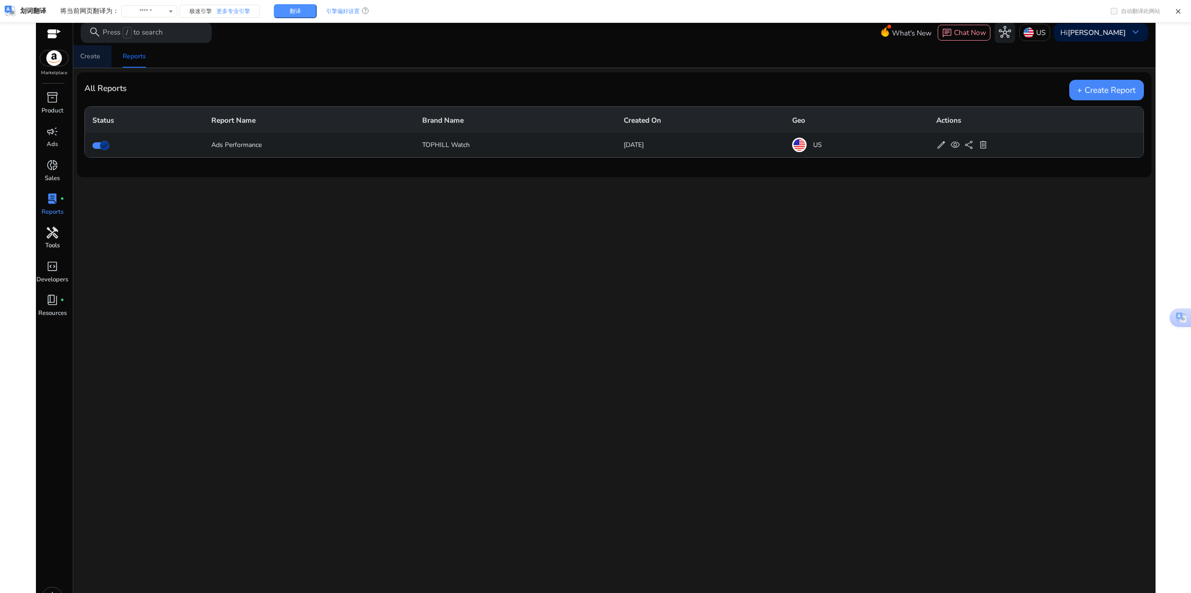
click at [100, 54] on link "Create" at bounding box center [90, 56] width 42 height 22
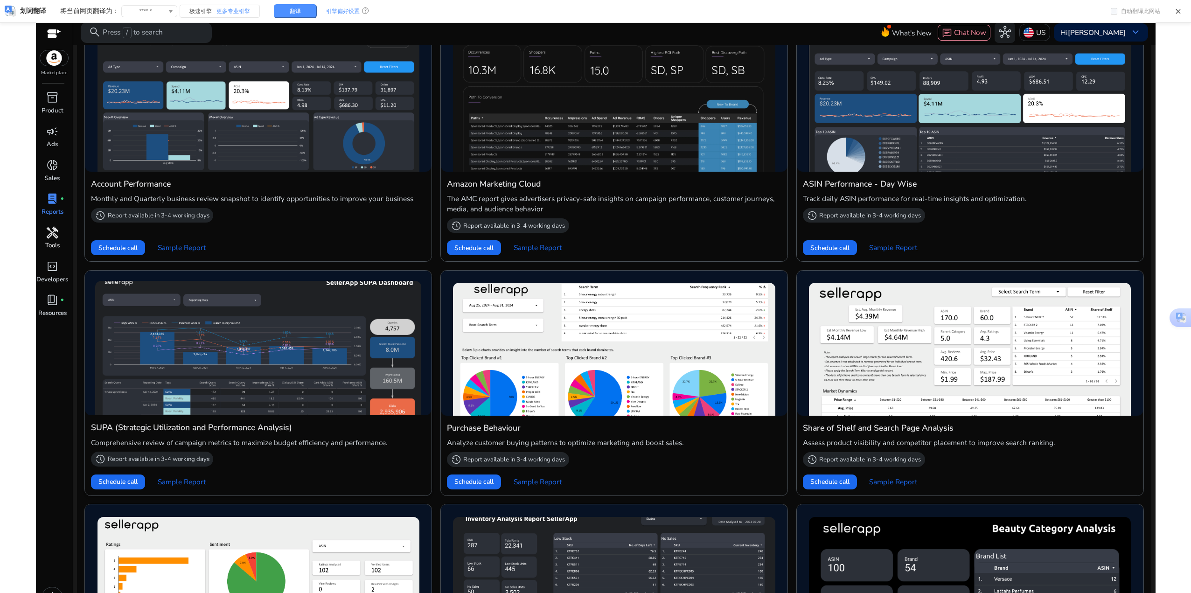
scroll to position [280, 0]
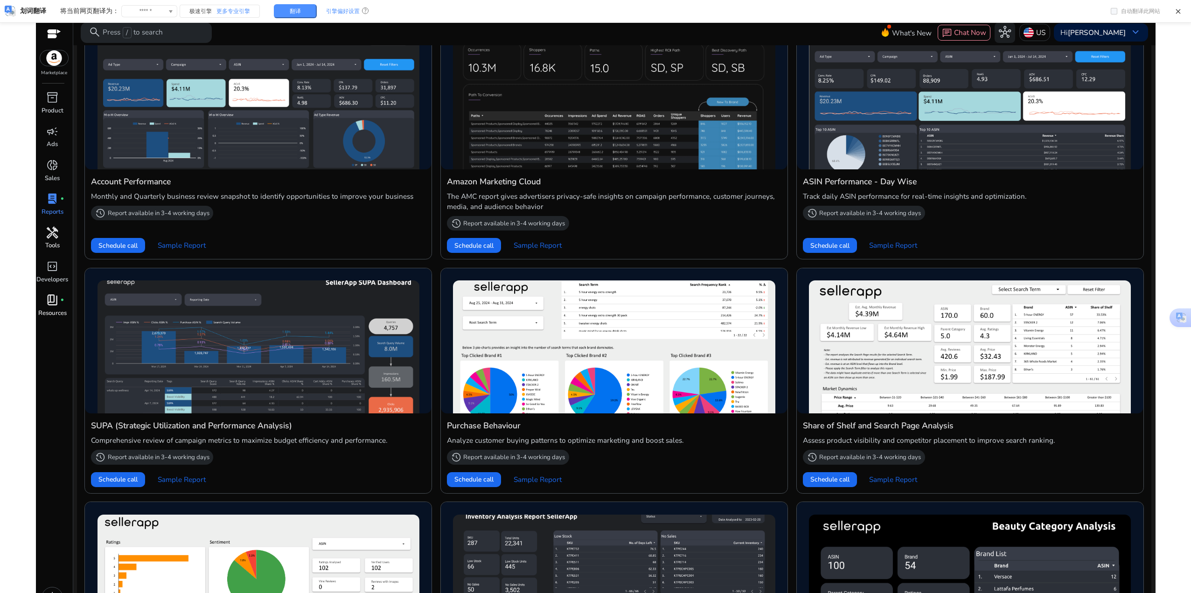
click at [58, 306] on span "book_4" at bounding box center [52, 300] width 12 height 12
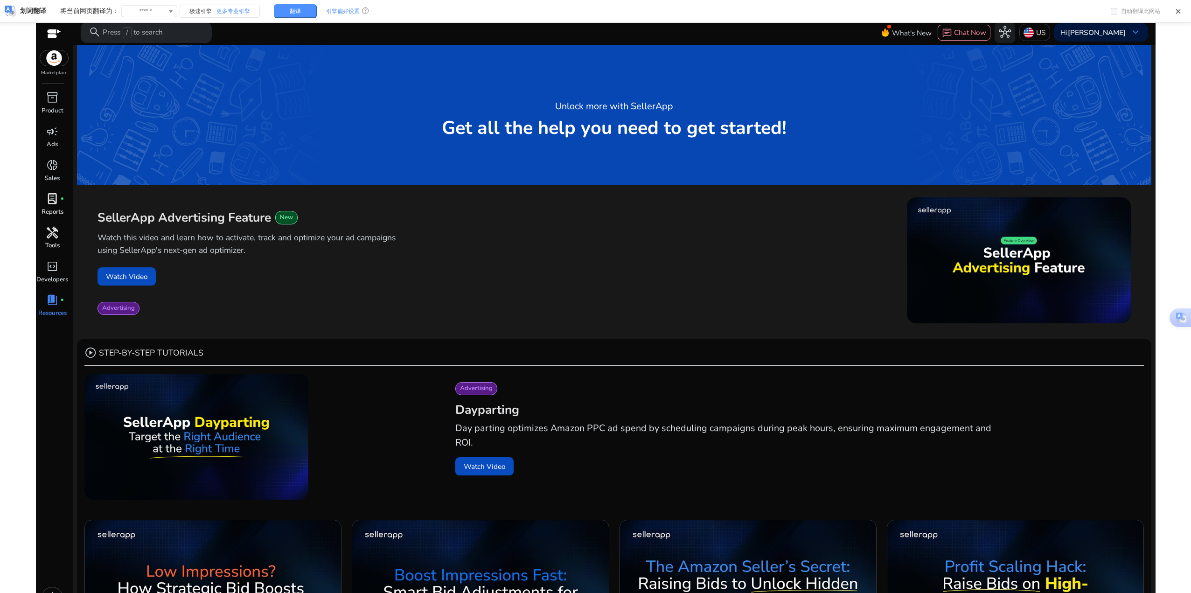
click at [45, 236] on div "handyman" at bounding box center [52, 232] width 28 height 16
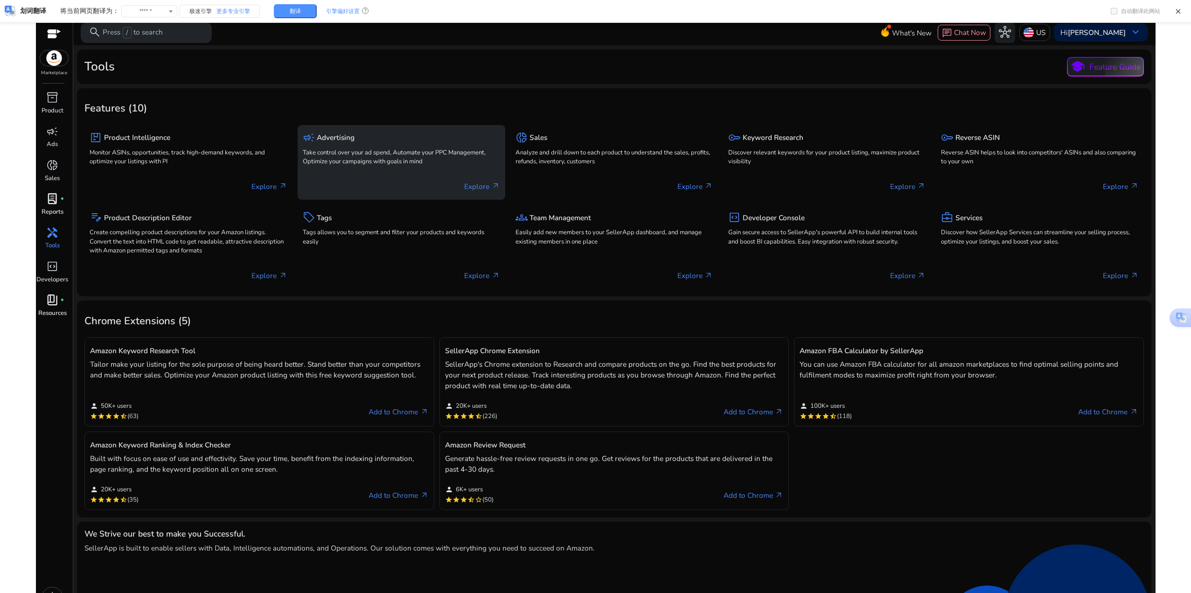
click at [386, 178] on div "Explore arrow_outward" at bounding box center [401, 182] width 197 height 26
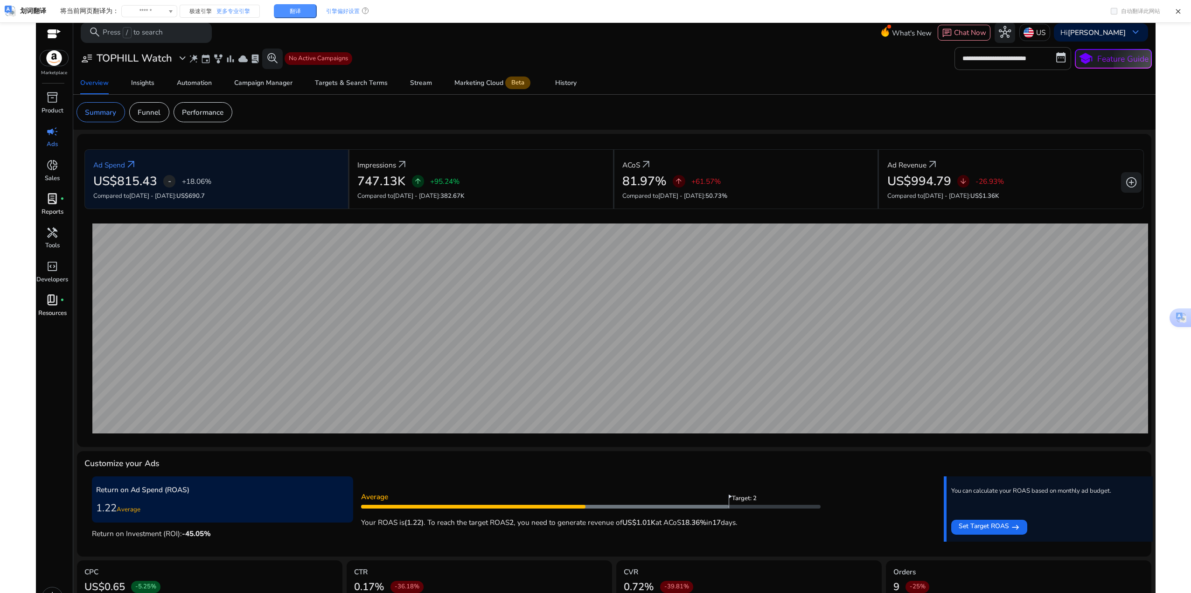
click at [56, 28] on div at bounding box center [54, 35] width 14 height 14
click at [55, 37] on div at bounding box center [54, 34] width 14 height 11
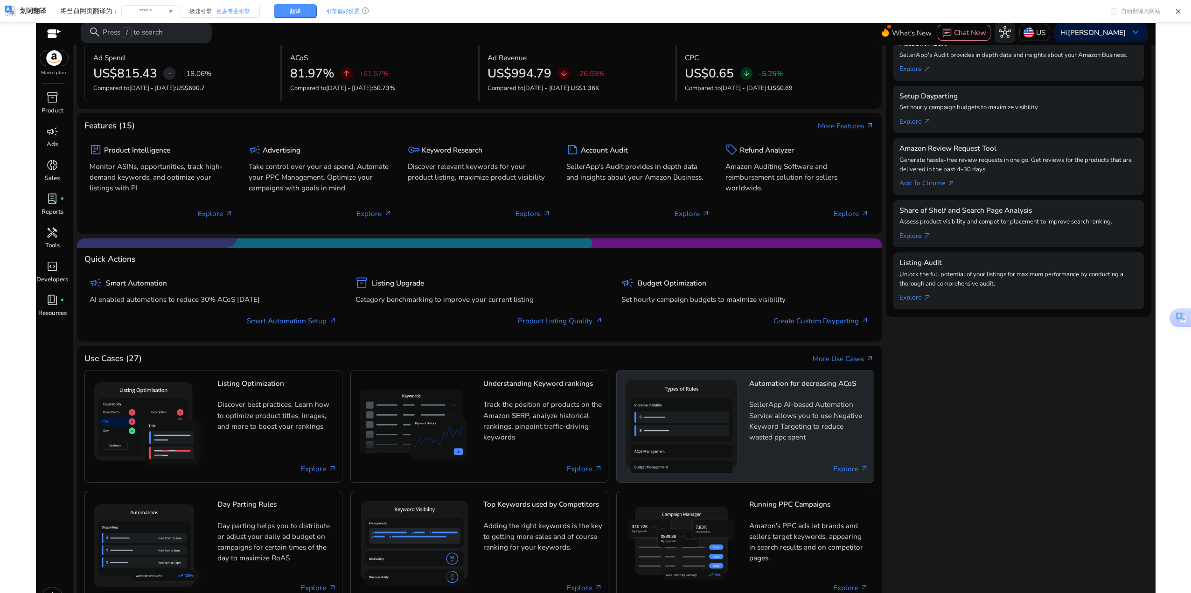
scroll to position [20, 0]
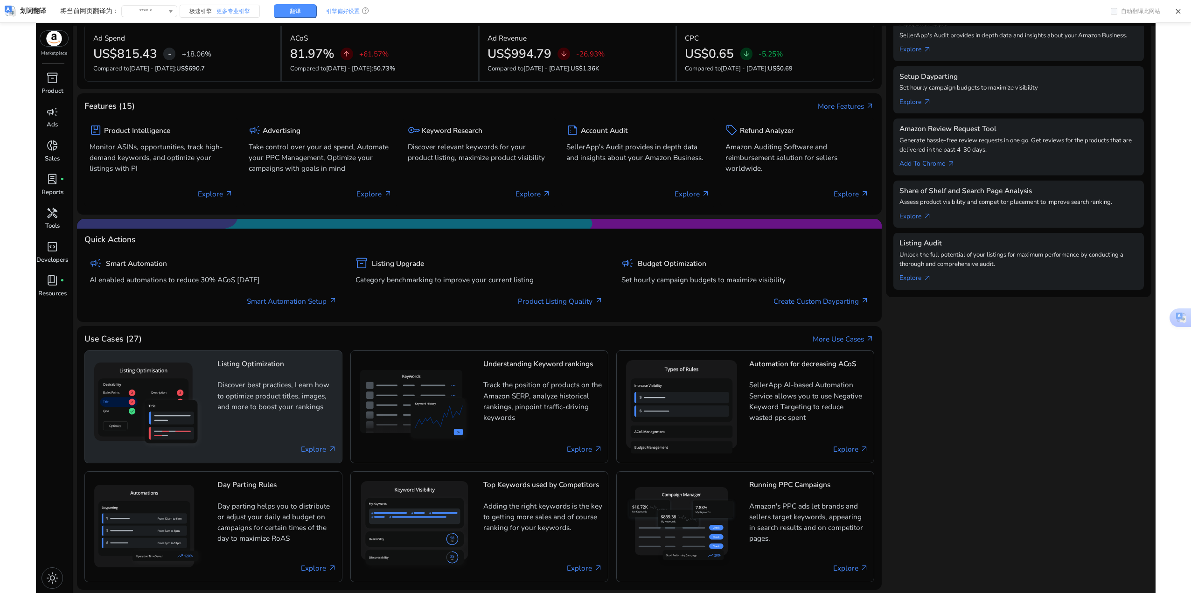
click at [311, 415] on p "Discover best practices, Learn how to optimize product titles, images, and more…" at bounding box center [276, 399] width 119 height 40
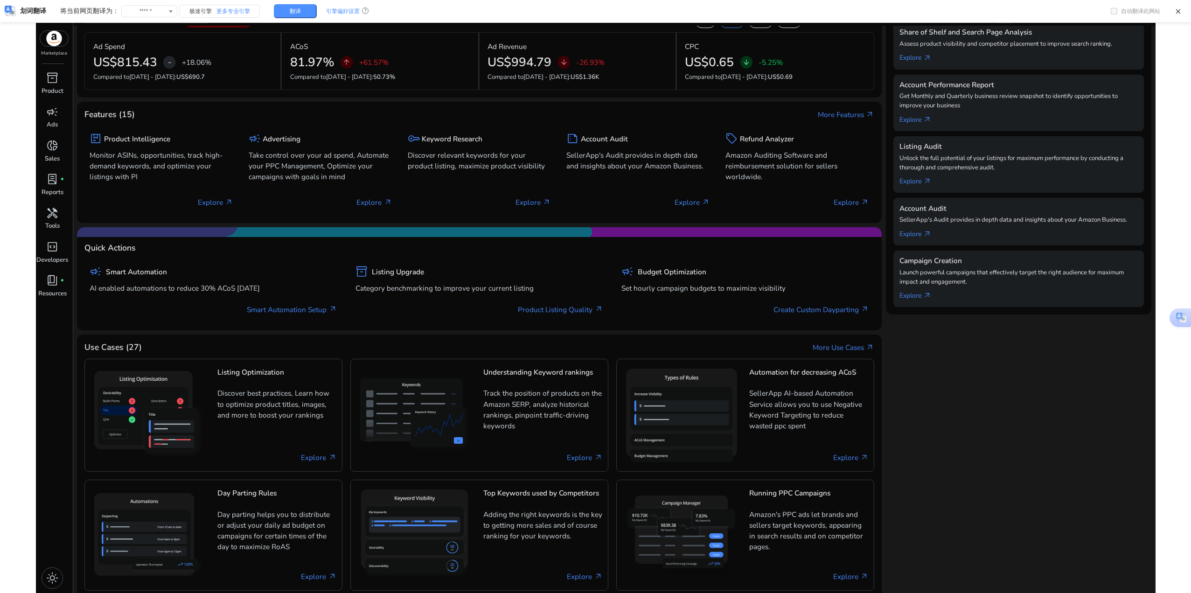
scroll to position [186, 0]
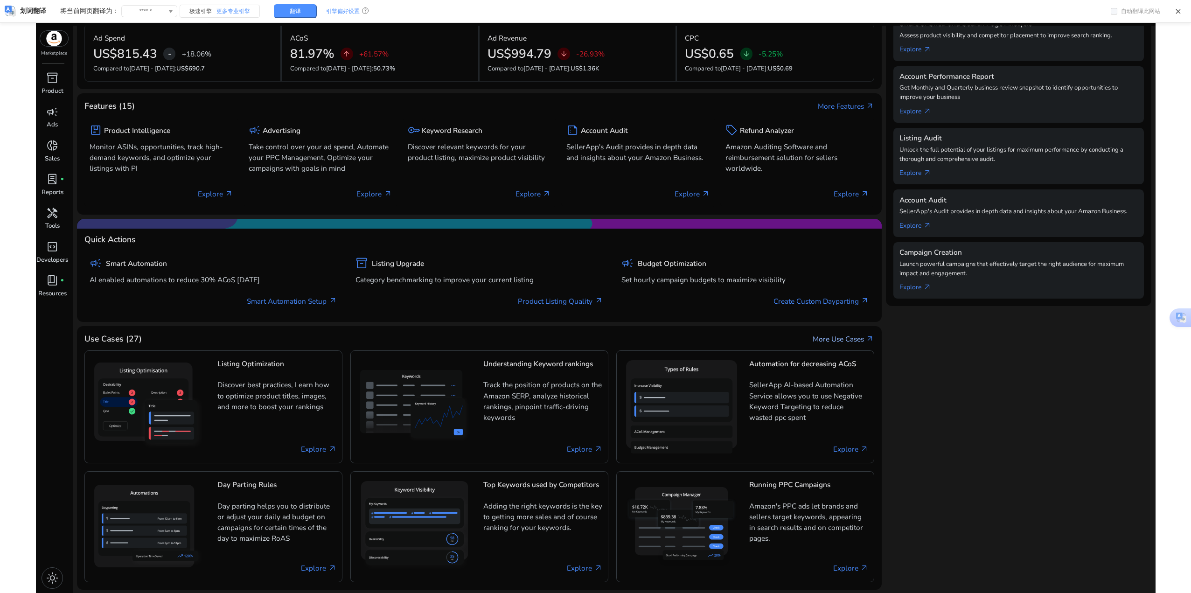
click at [836, 342] on link "More Use Cases arrow_outward" at bounding box center [843, 338] width 62 height 11
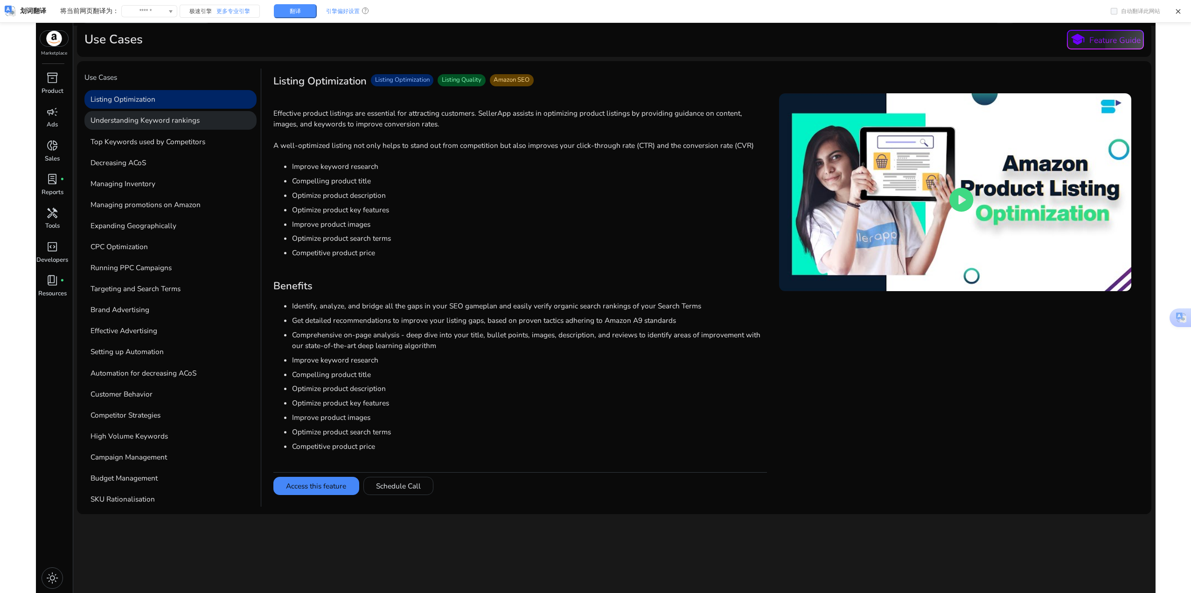
click at [177, 120] on p "Understanding Keyword rankings" at bounding box center [170, 120] width 172 height 19
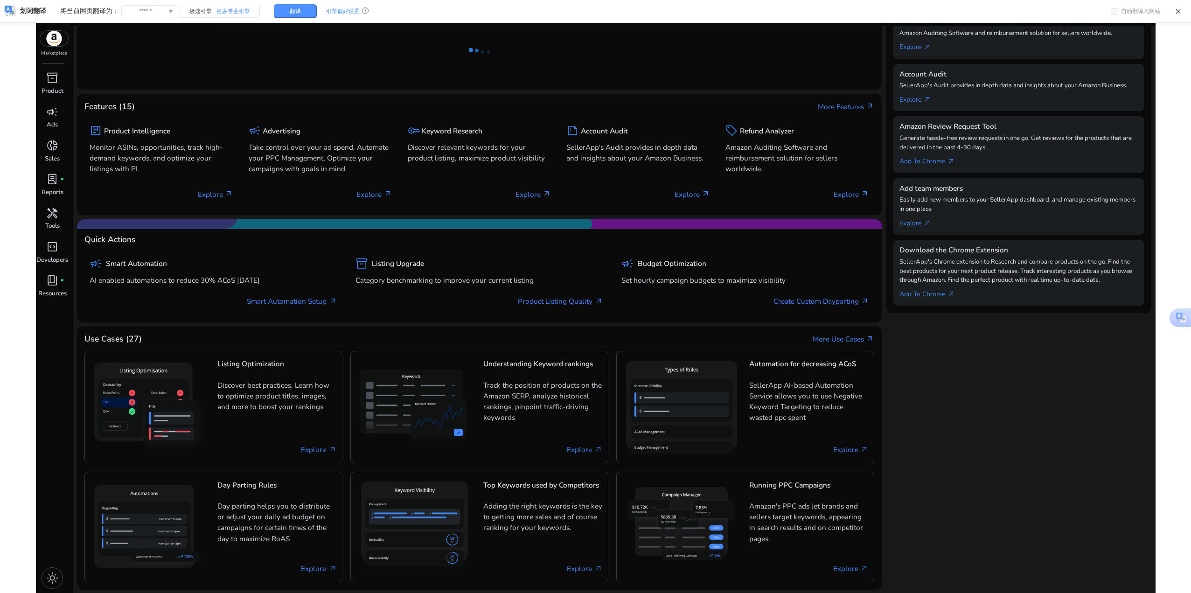
scroll to position [186, 0]
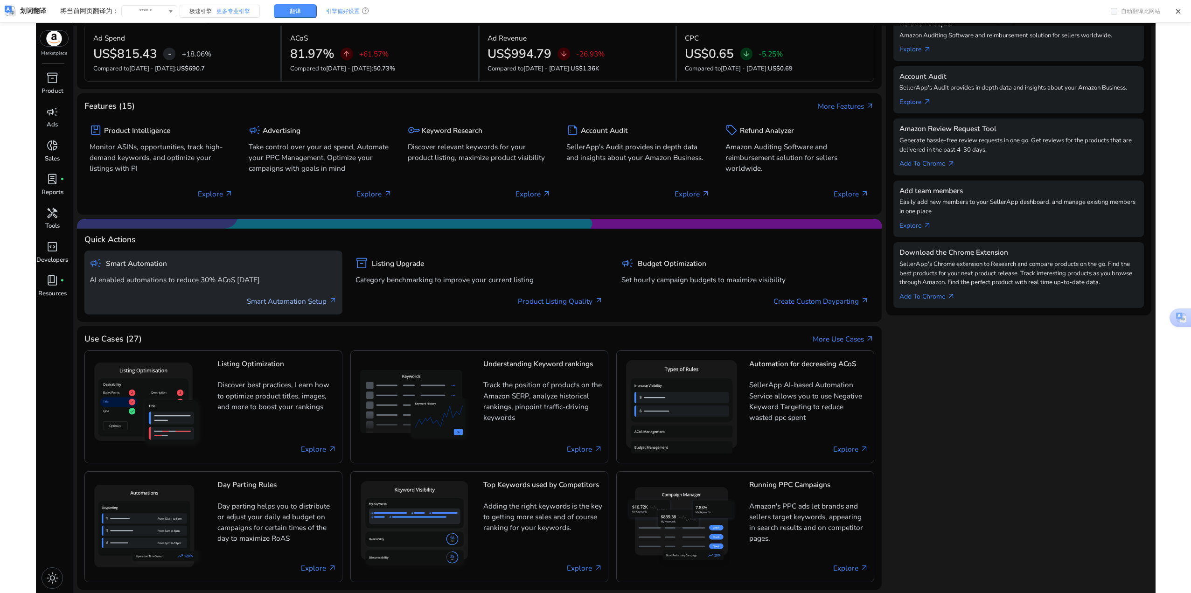
click at [307, 302] on link "Smart Automation Setup arrow_outward" at bounding box center [292, 301] width 90 height 11
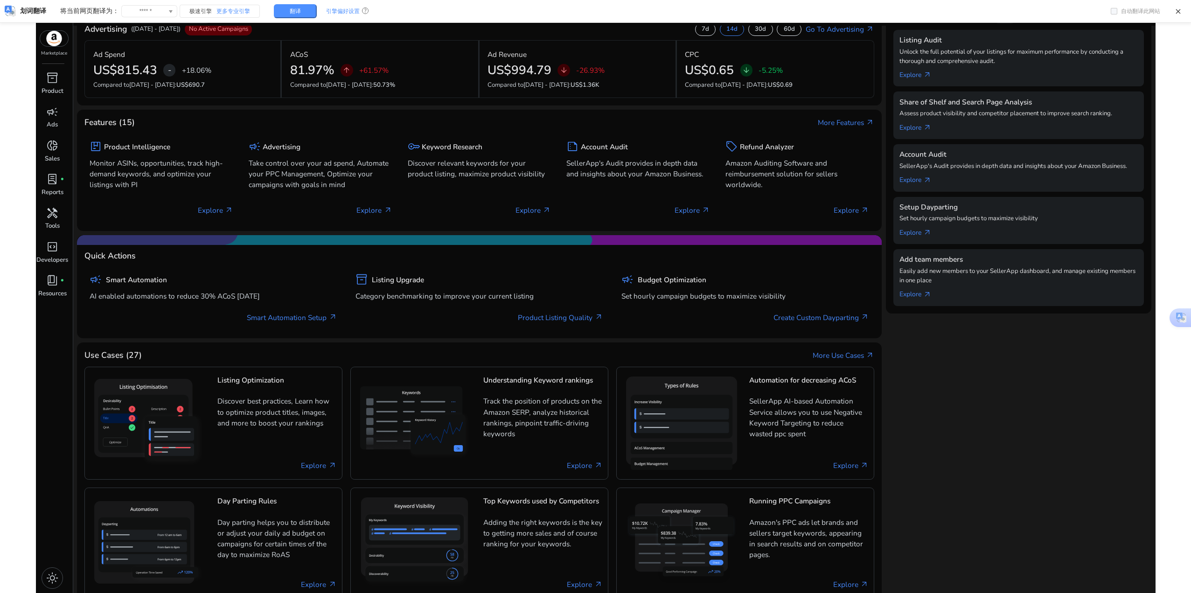
scroll to position [186, 0]
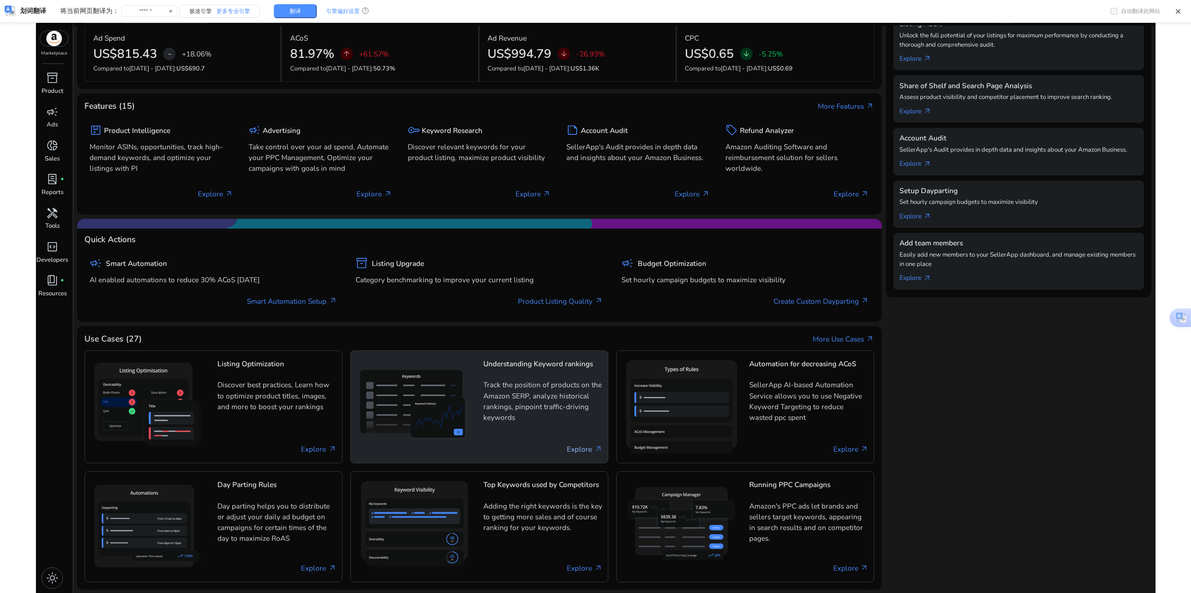
click at [583, 452] on link "Explore arrow_outward" at bounding box center [584, 448] width 35 height 11
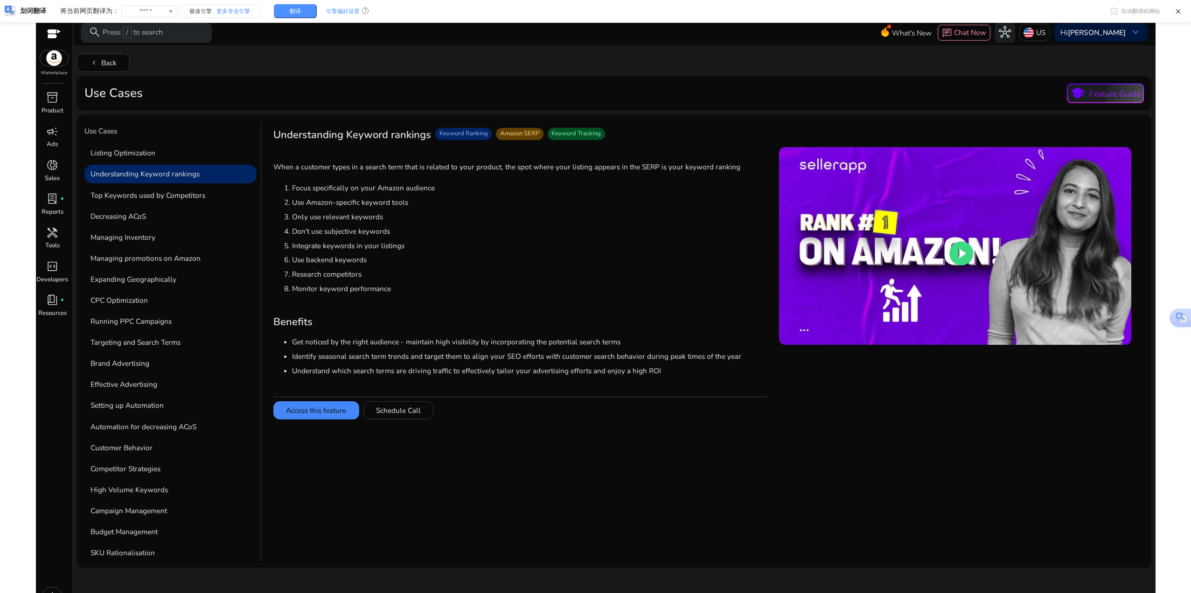
click at [537, 479] on div "Understanding Keyword rankings Keyword Ranking Amazon SERP Keyword Tracking Whe…" at bounding box center [519, 341] width 493 height 438
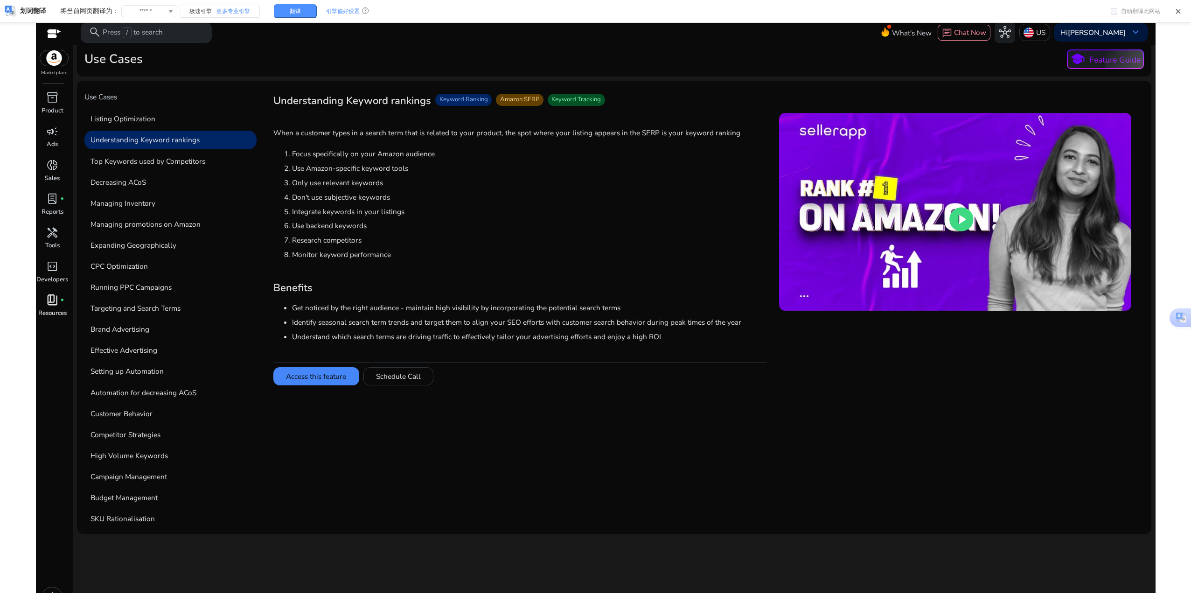
click at [58, 303] on span "book_4" at bounding box center [52, 300] width 12 height 12
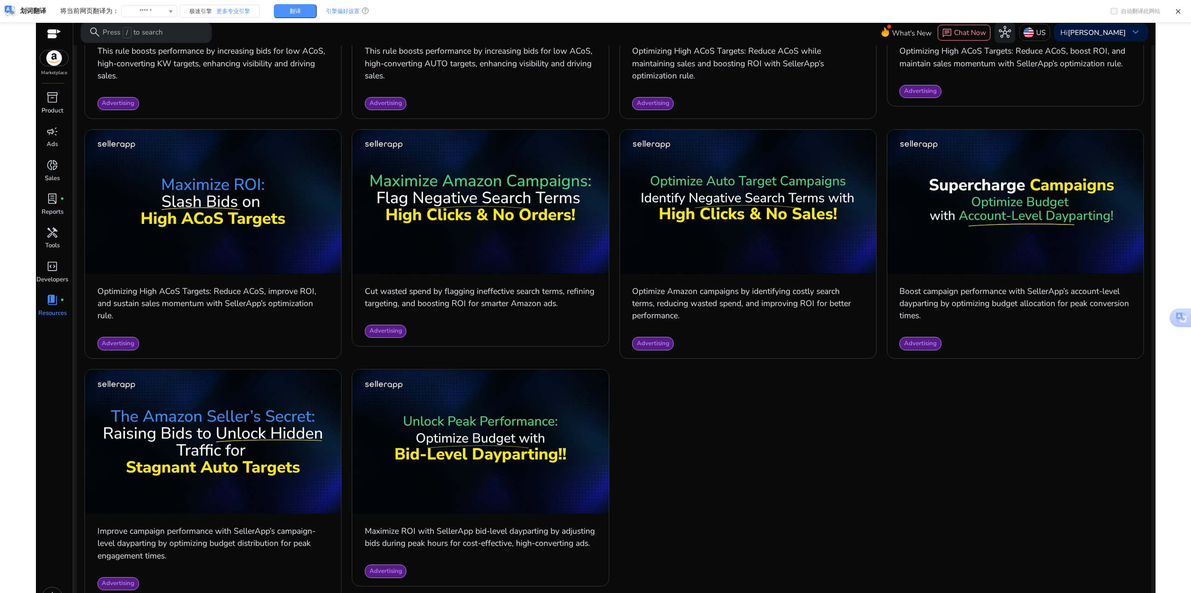
scroll to position [20, 0]
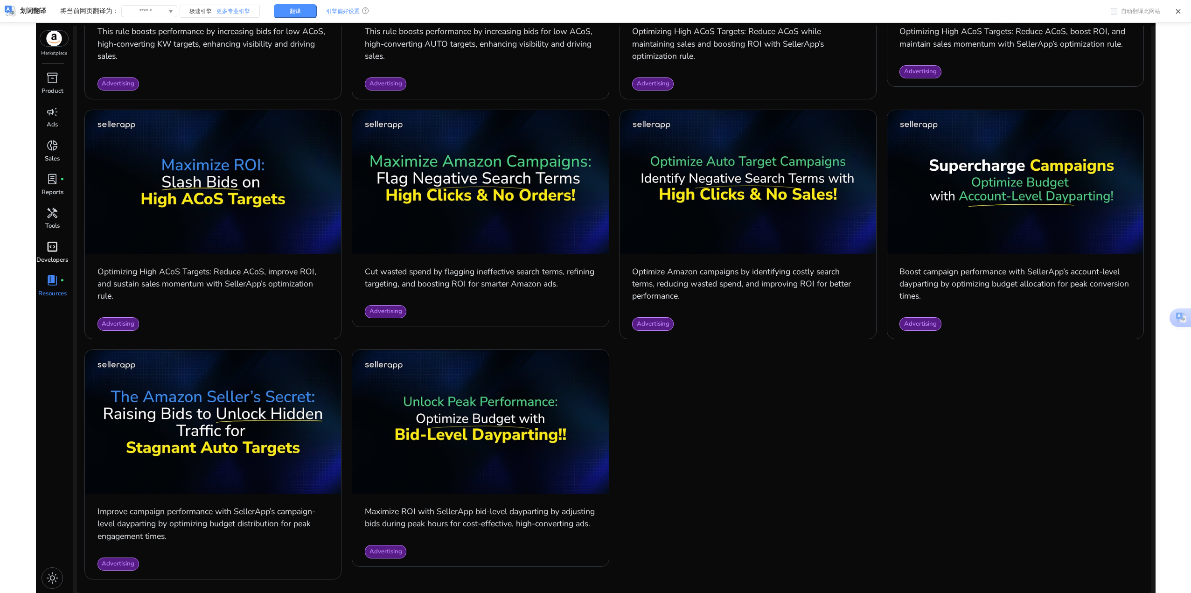
click at [56, 247] on span "code_blocks" at bounding box center [52, 247] width 12 height 12
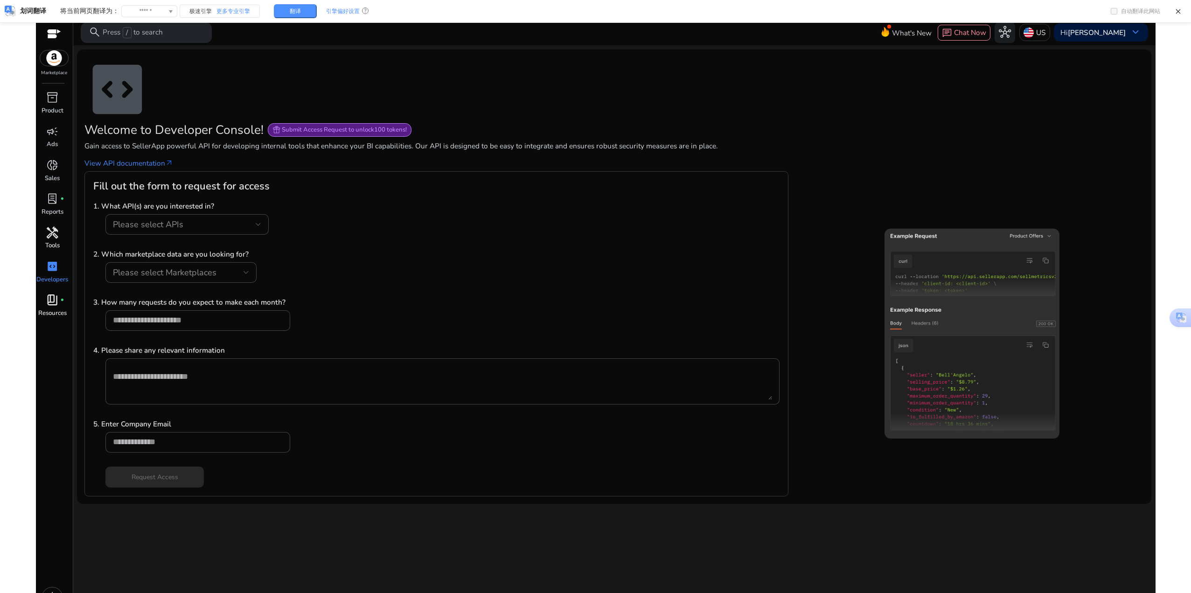
click at [60, 235] on div "handyman" at bounding box center [52, 232] width 28 height 16
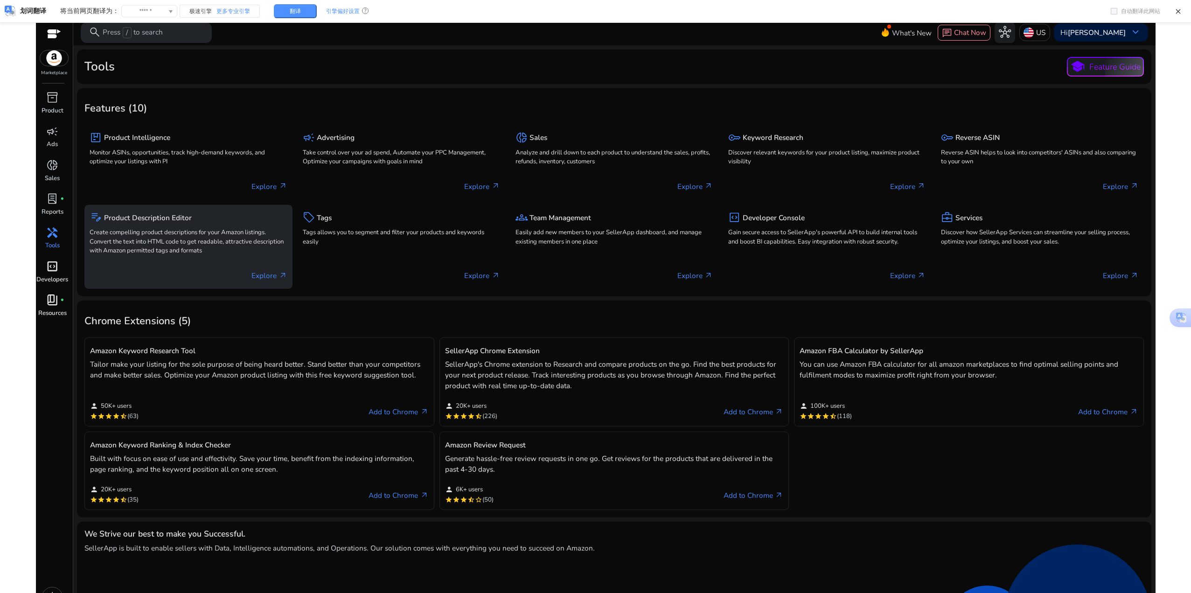
click at [248, 232] on p "Create compelling product descriptions for your Amazon listings. Convert the te…" at bounding box center [188, 242] width 197 height 28
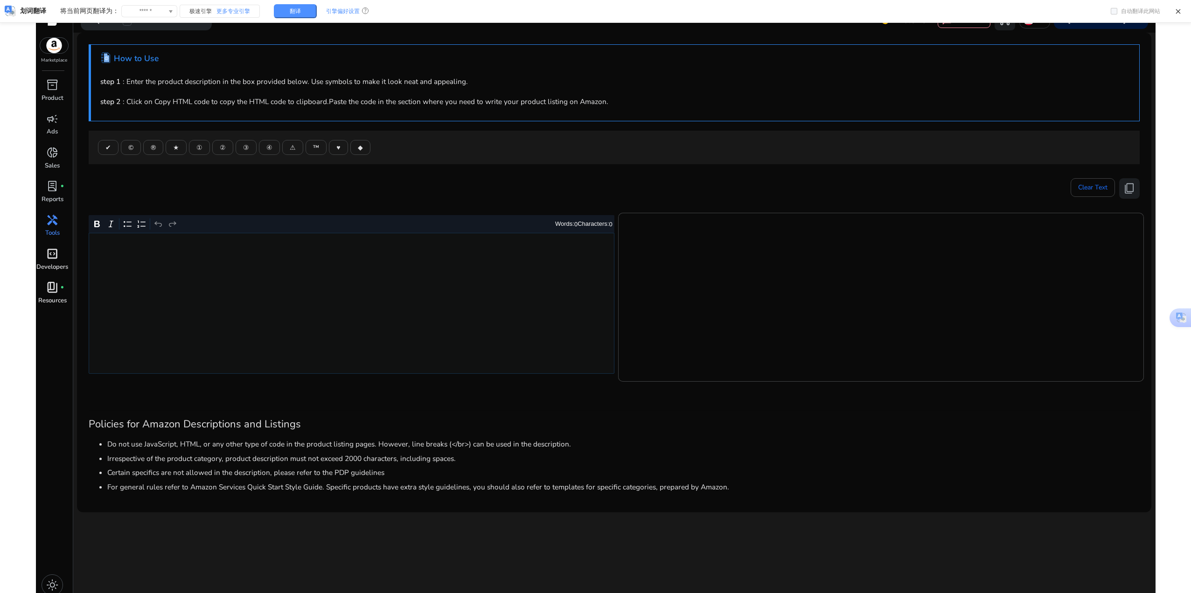
scroll to position [20, 0]
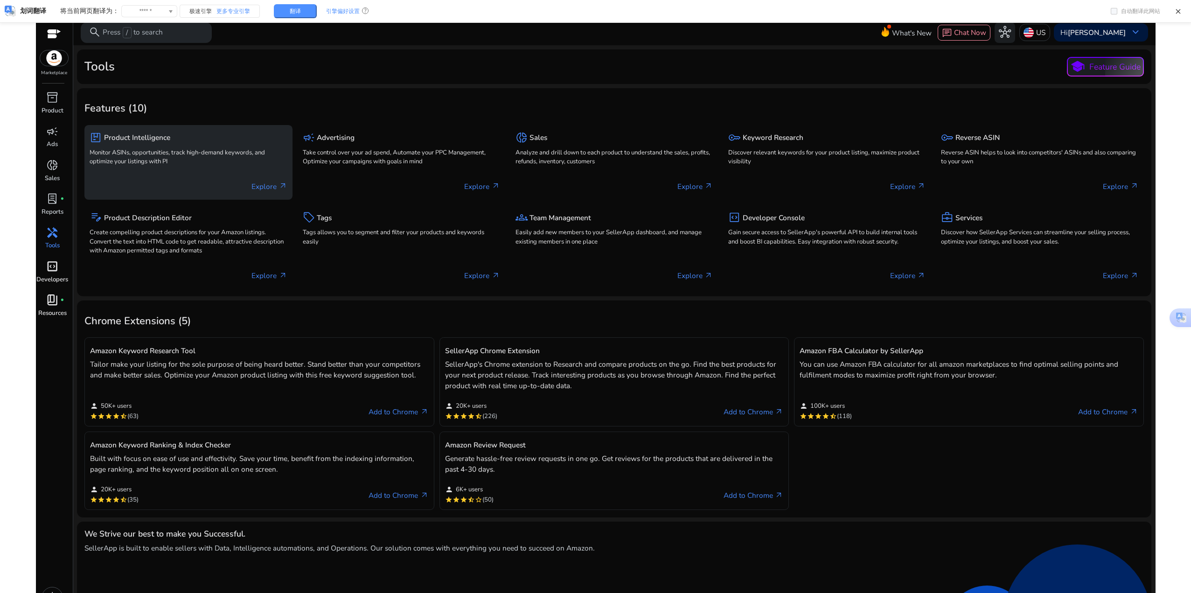
click at [183, 160] on p "Monitor ASINs, opportunities, track high-demand keywords, and optimize your lis…" at bounding box center [188, 157] width 197 height 19
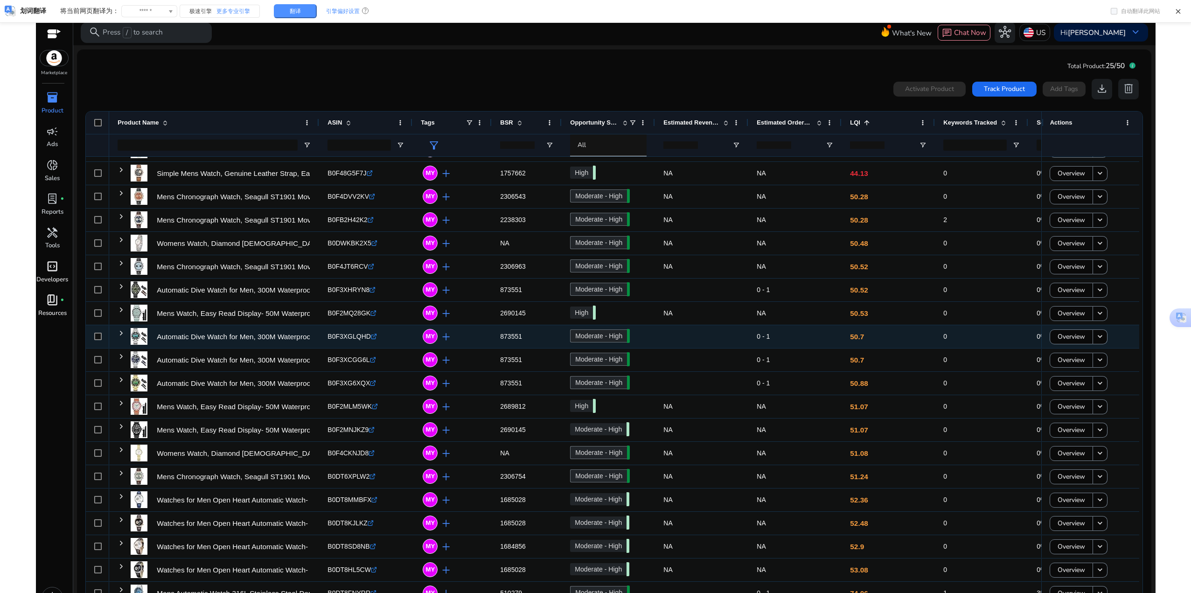
scroll to position [95, 0]
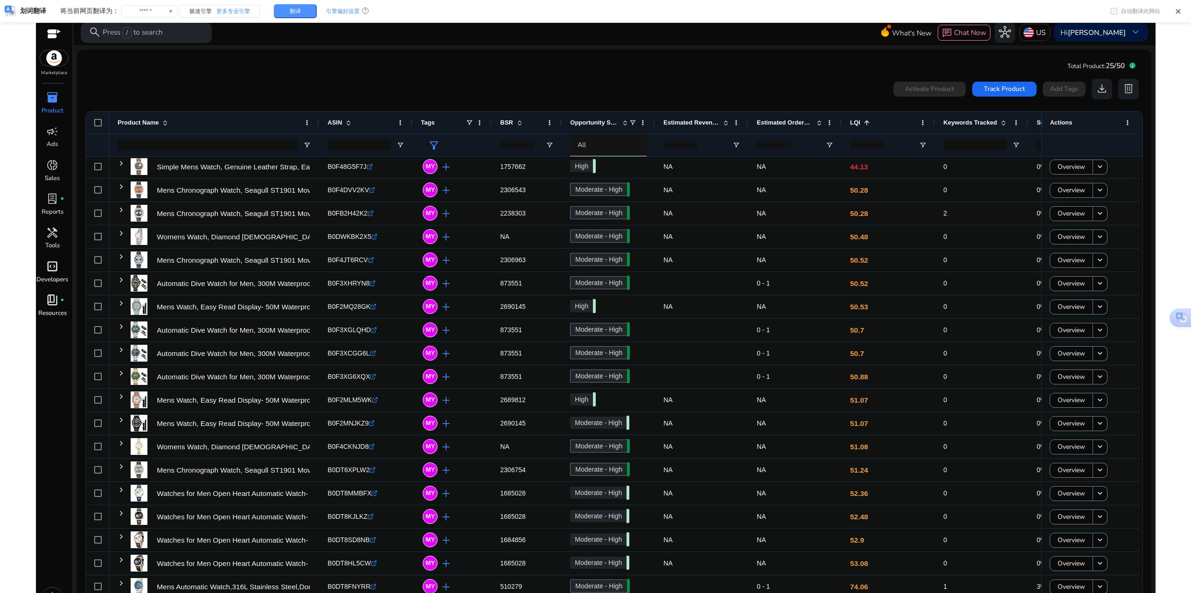
click at [45, 97] on div "inventory_2" at bounding box center [52, 98] width 28 height 16
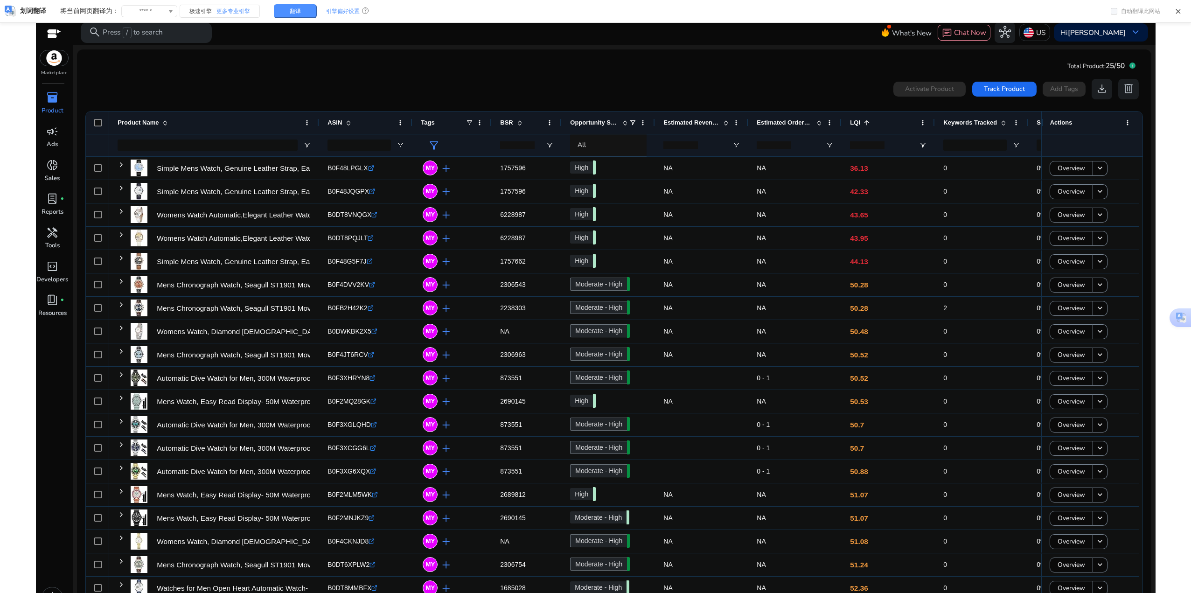
scroll to position [95, 0]
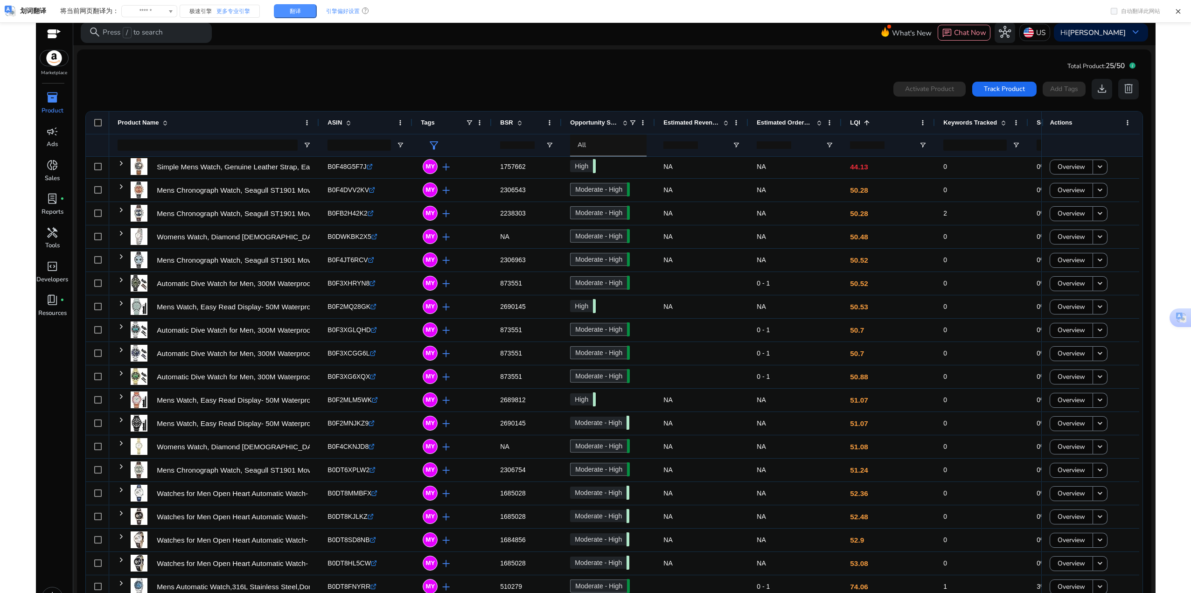
click at [277, 91] on div "0 products selected Activate Product Track Product Add Tags download delete" at bounding box center [614, 89] width 1058 height 21
click at [61, 35] on div at bounding box center [54, 34] width 14 height 11
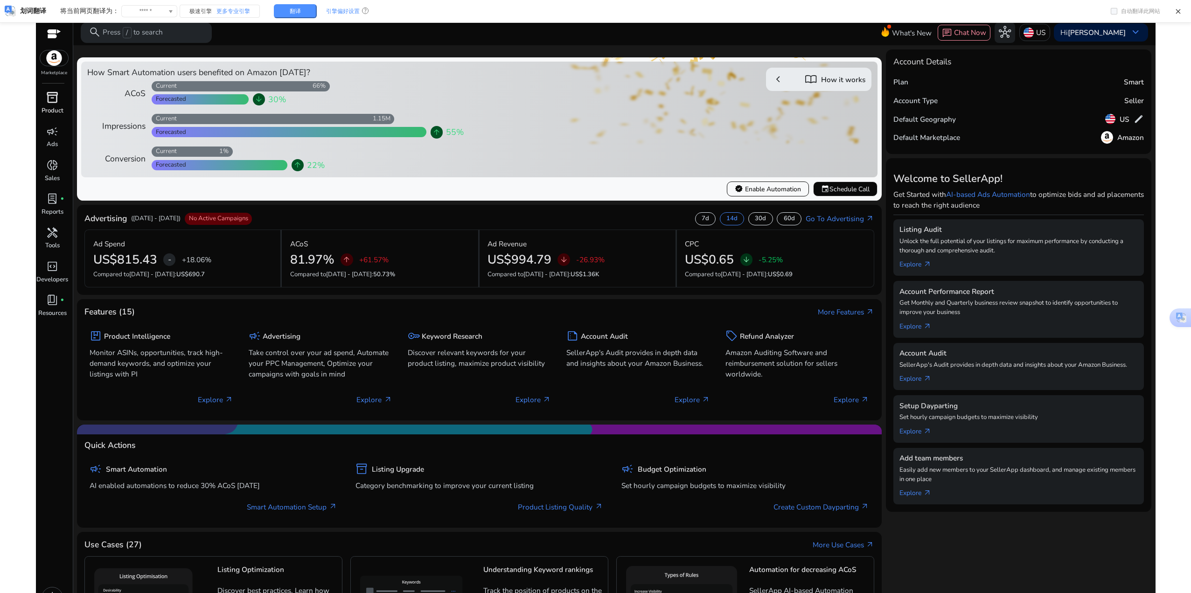
click at [52, 108] on p "Product" at bounding box center [53, 110] width 22 height 9
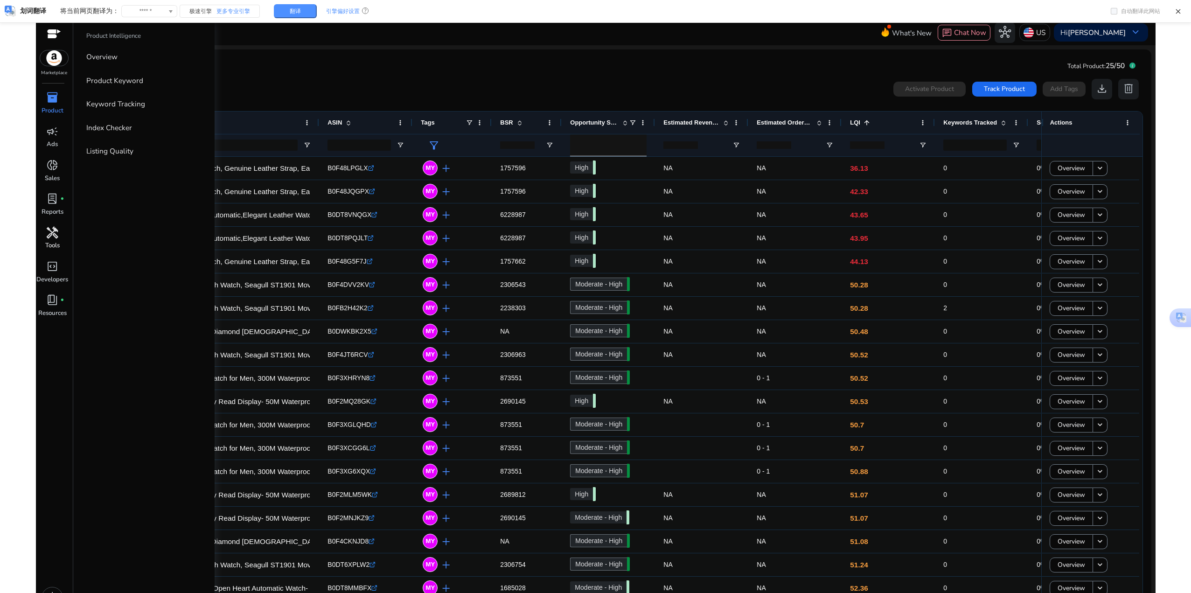
click at [51, 239] on span "handyman" at bounding box center [52, 233] width 12 height 12
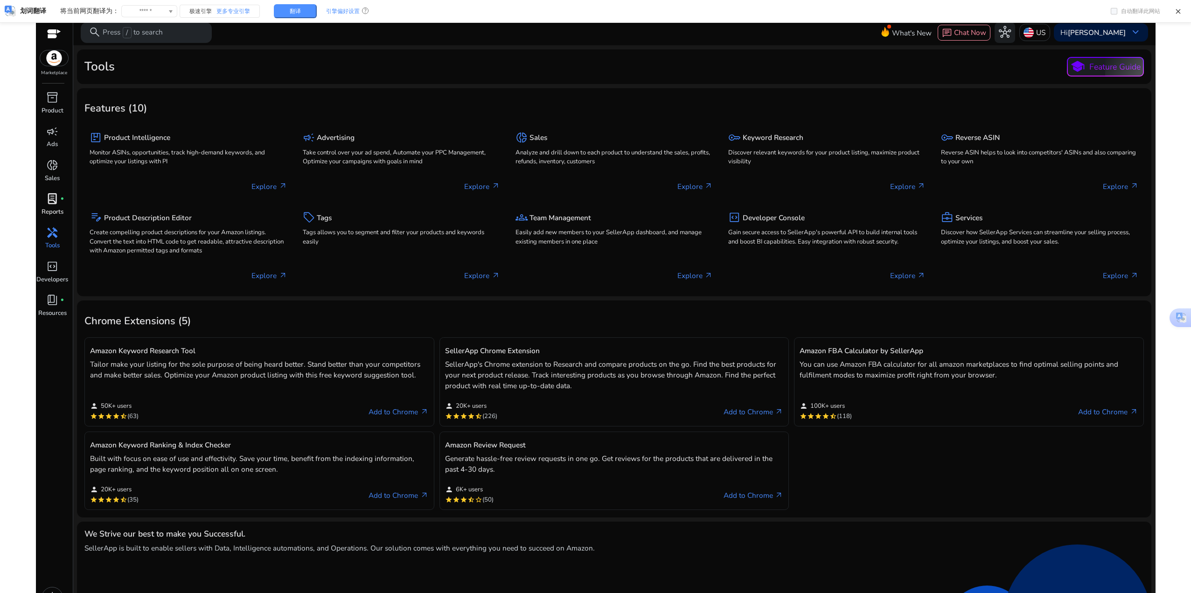
click at [62, 202] on div "lab_profile fiber_manual_record" at bounding box center [52, 199] width 28 height 16
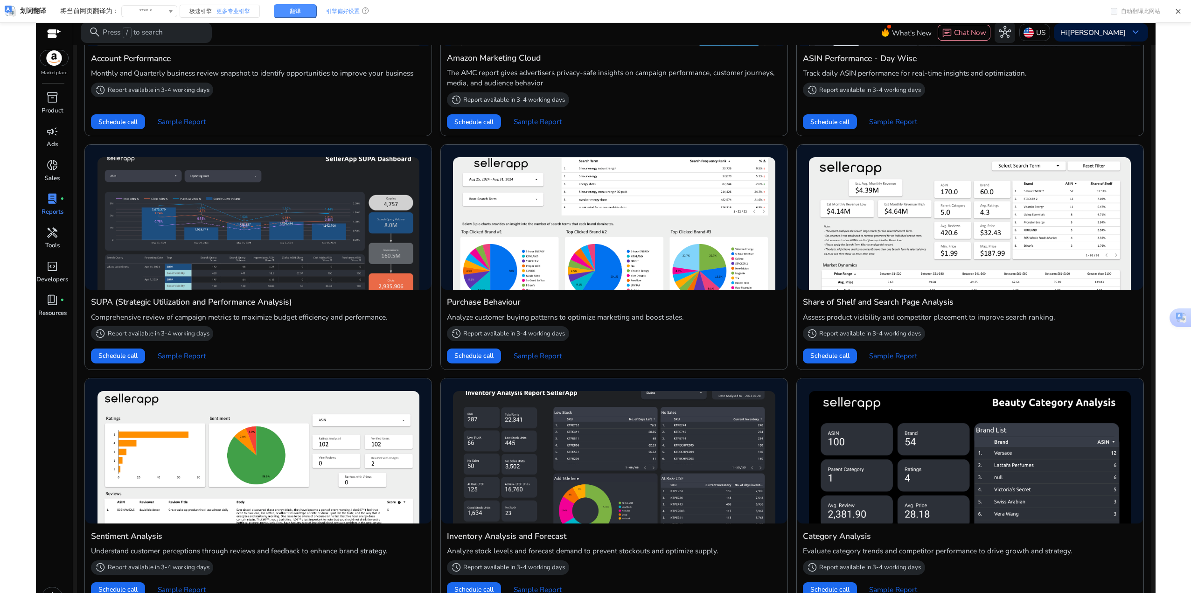
scroll to position [404, 0]
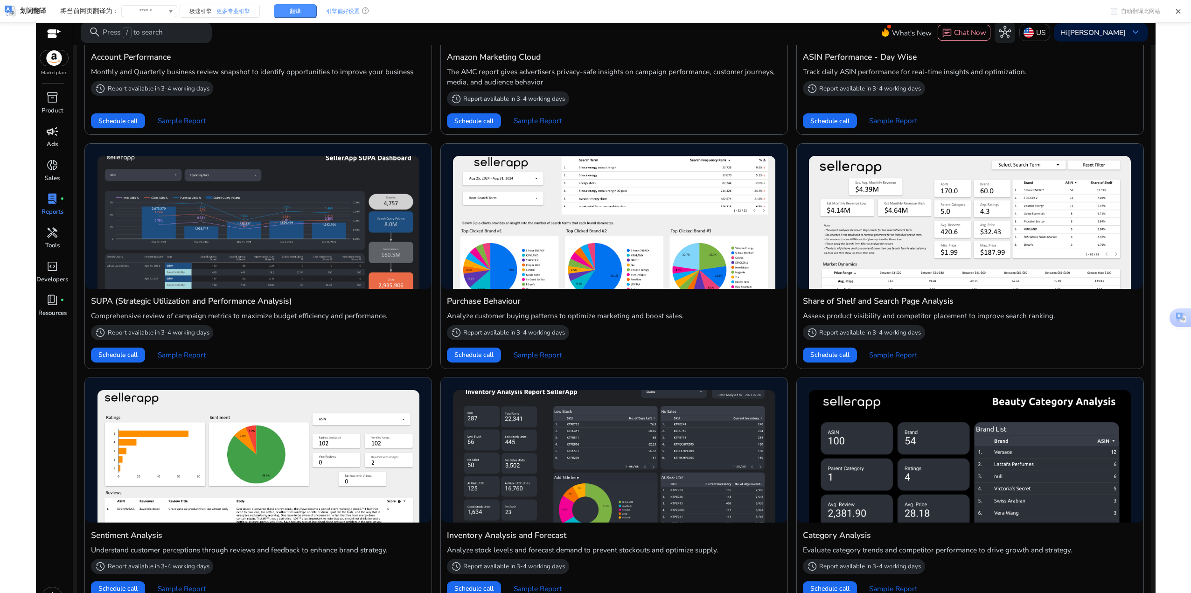
click at [51, 138] on span "campaign" at bounding box center [52, 131] width 12 height 12
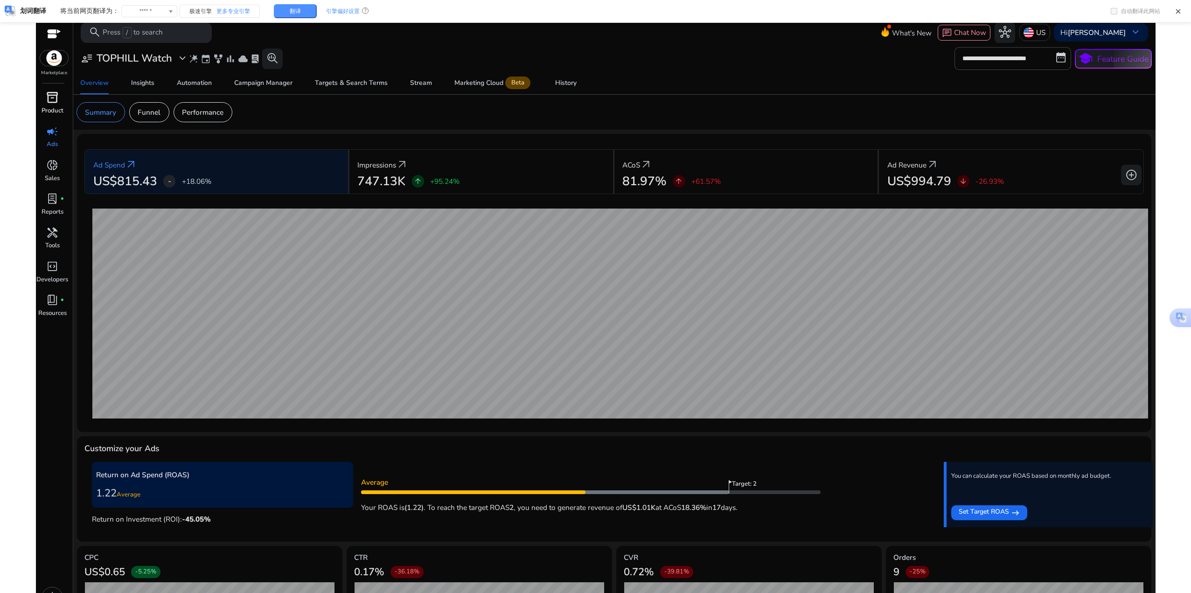
click at [58, 109] on p "Product" at bounding box center [53, 110] width 22 height 9
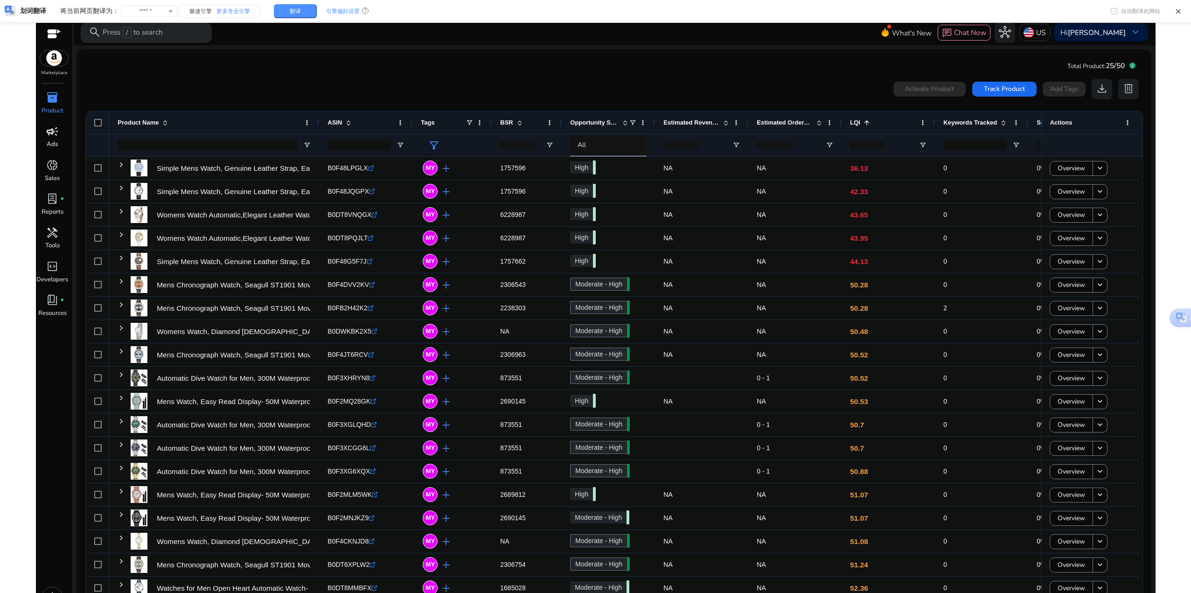
click at [242, 87] on div "0 products selected Activate Product Track Product Add Tags download delete" at bounding box center [614, 89] width 1058 height 21
click at [217, 78] on div "0 products selected Activate Product Track Product Add Tags download delete 1 t…" at bounding box center [613, 351] width 1059 height 555
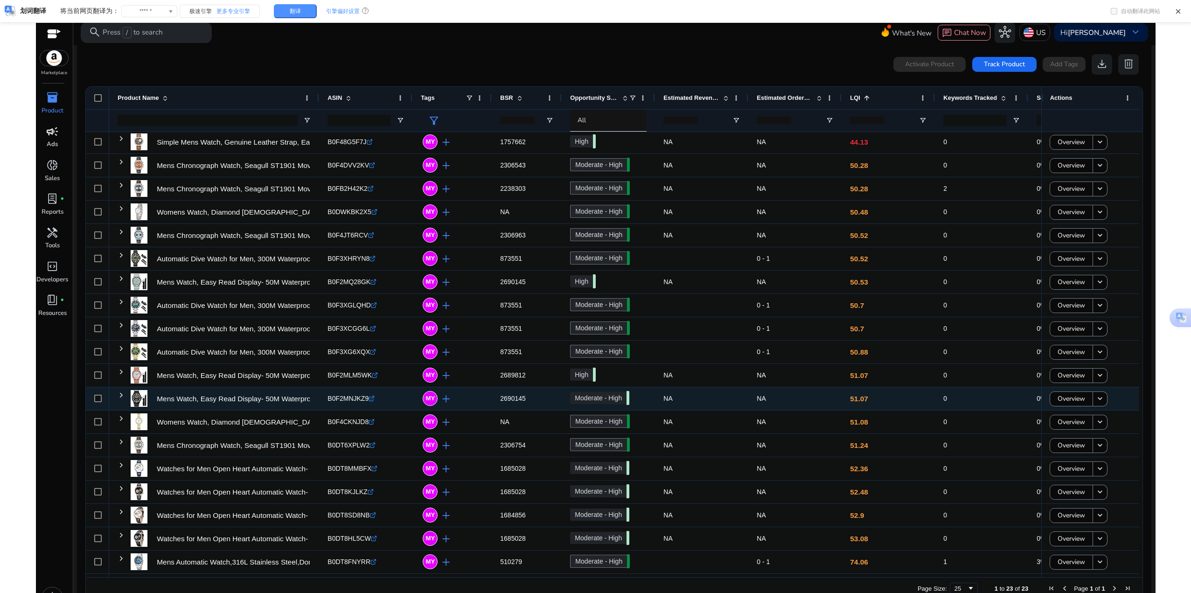
scroll to position [20, 0]
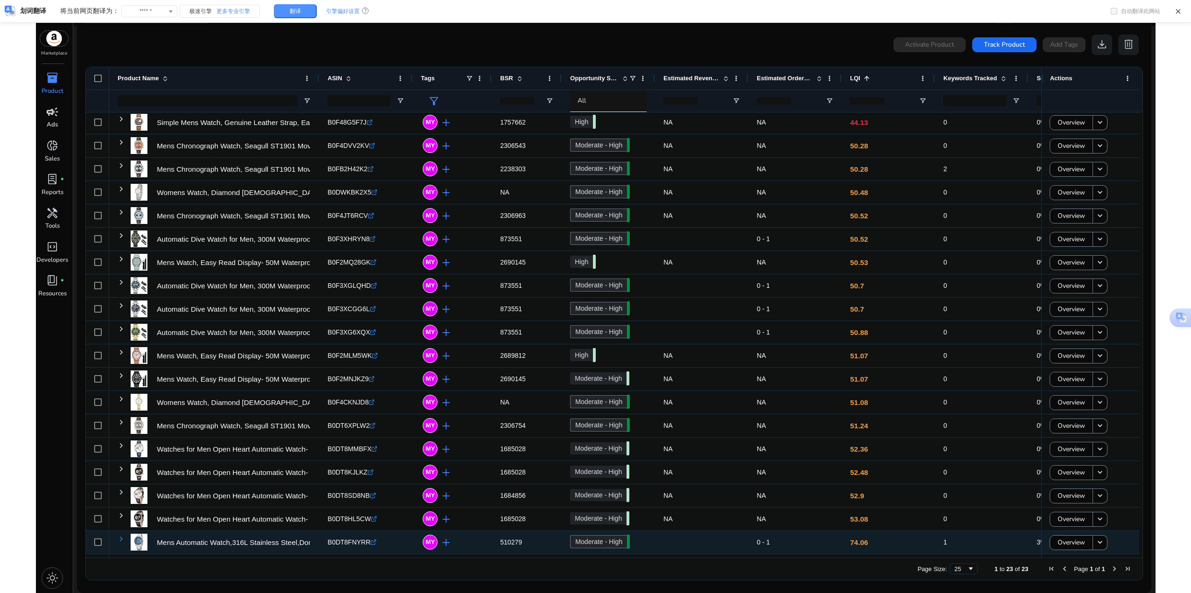
click at [121, 538] on span at bounding box center [121, 538] width 7 height 7
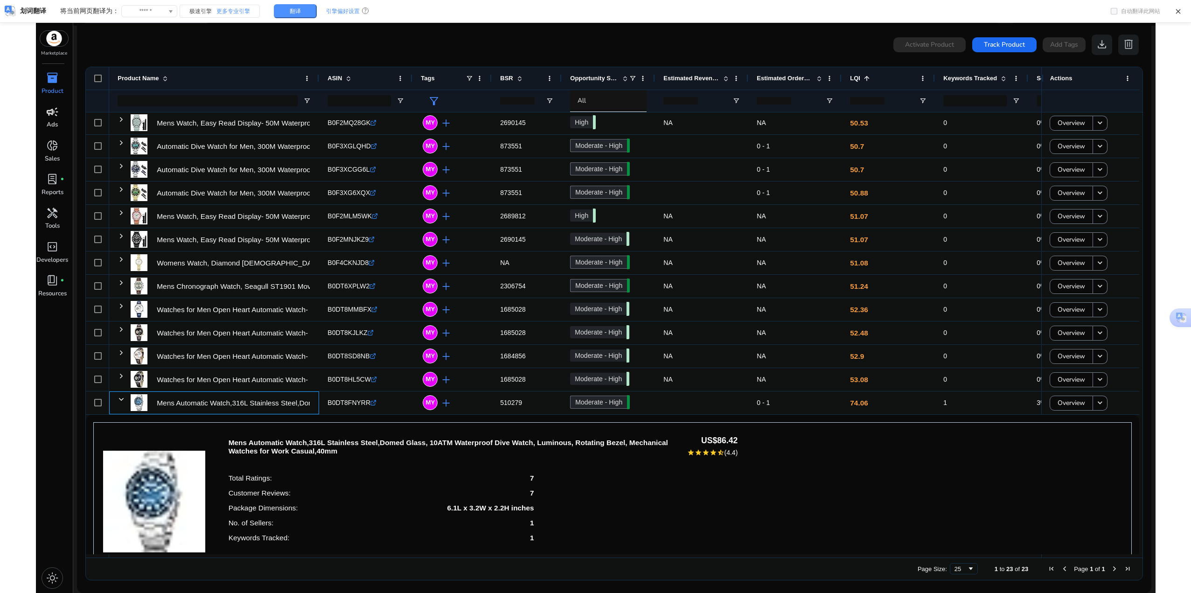
scroll to position [235, 0]
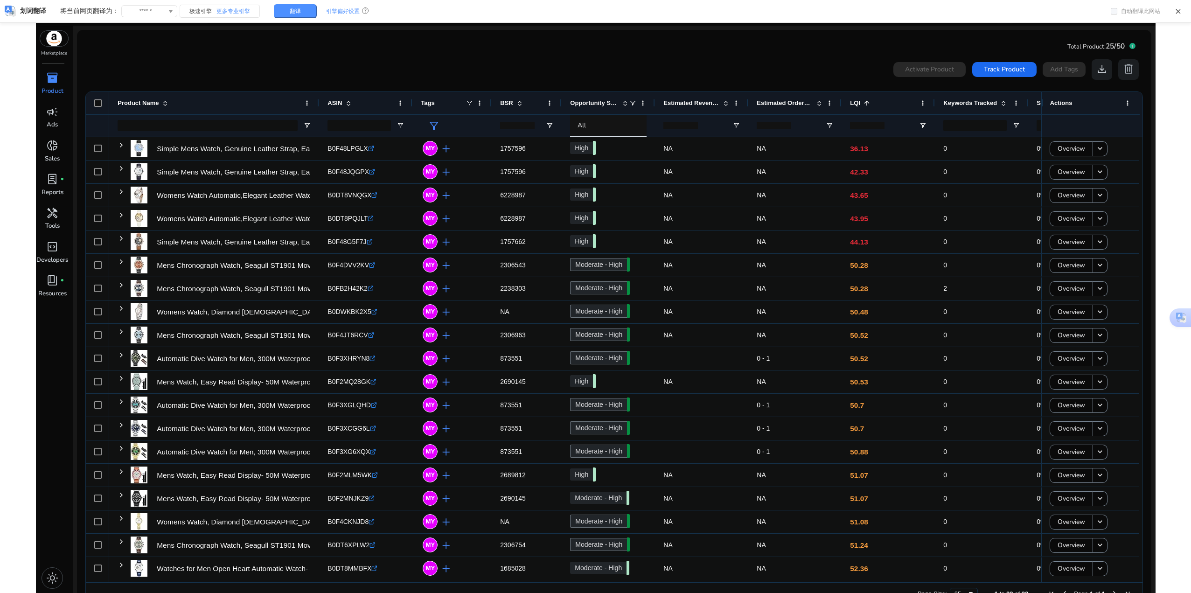
scroll to position [235, 0]
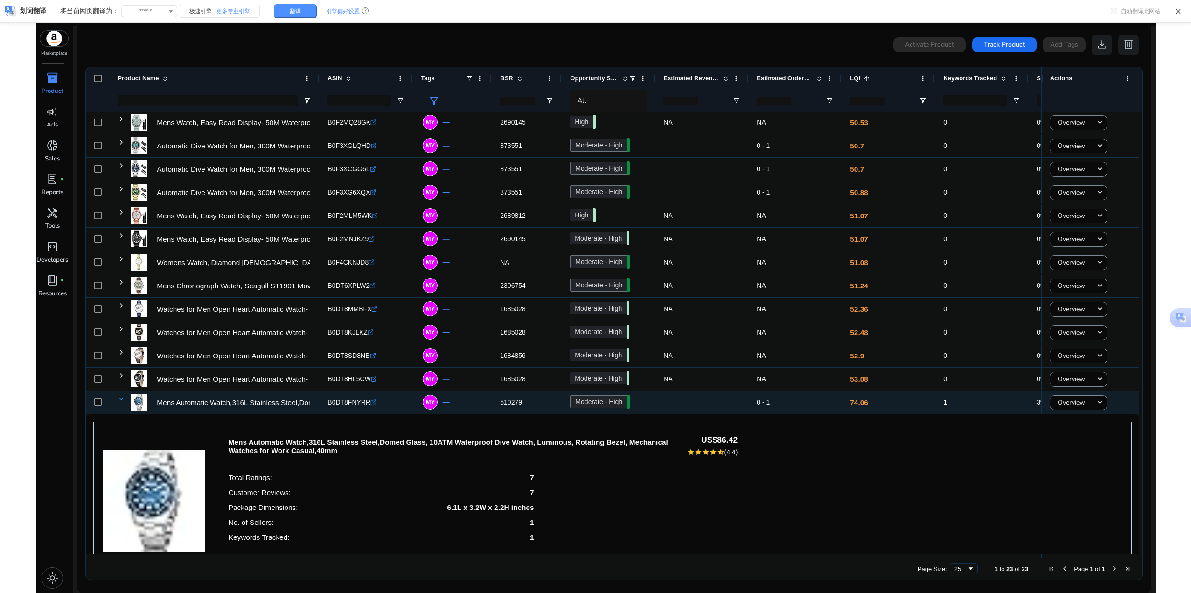
click at [118, 398] on div "Mens Automatic Watch,316L Stainless Steel,Domed Glass, 10ATM..." at bounding box center [214, 402] width 210 height 23
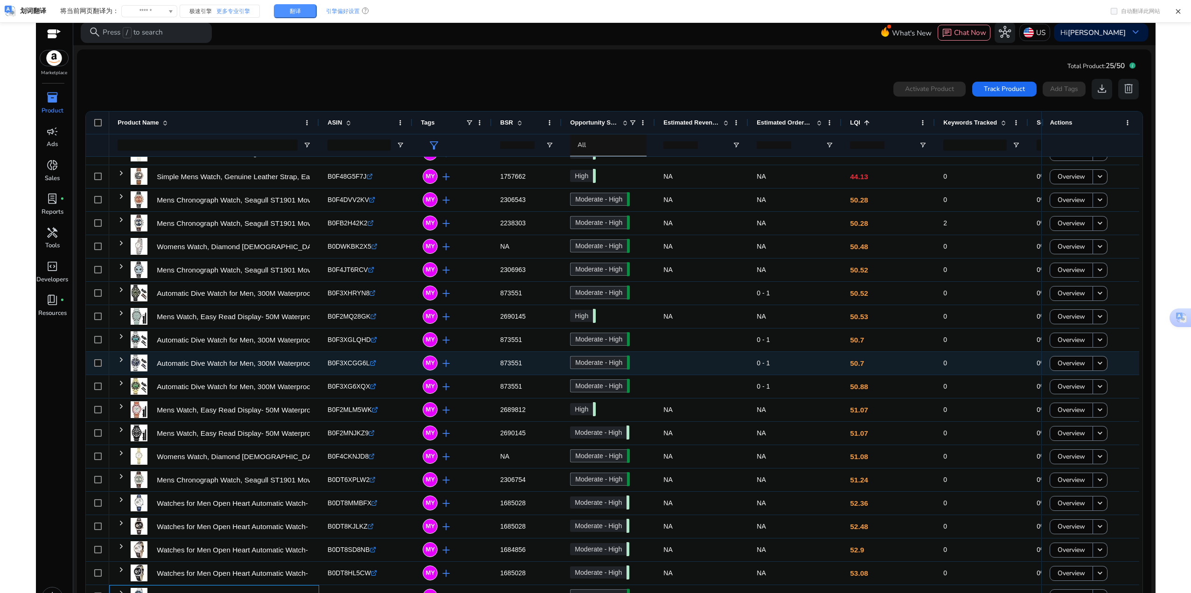
scroll to position [0, 0]
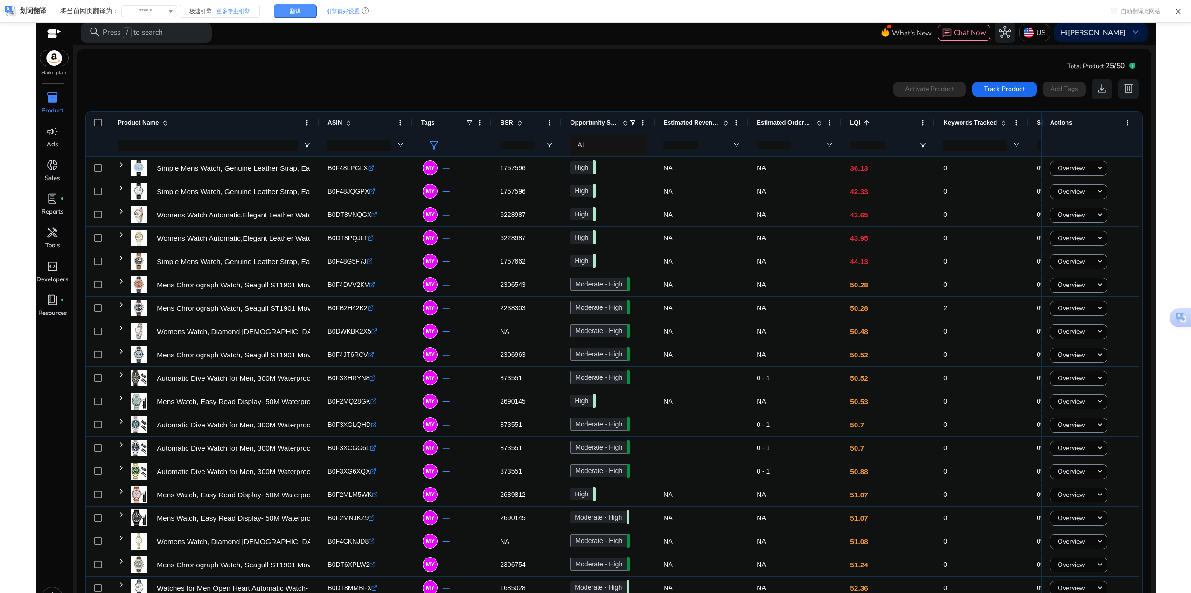
click at [48, 33] on div at bounding box center [54, 34] width 14 height 11
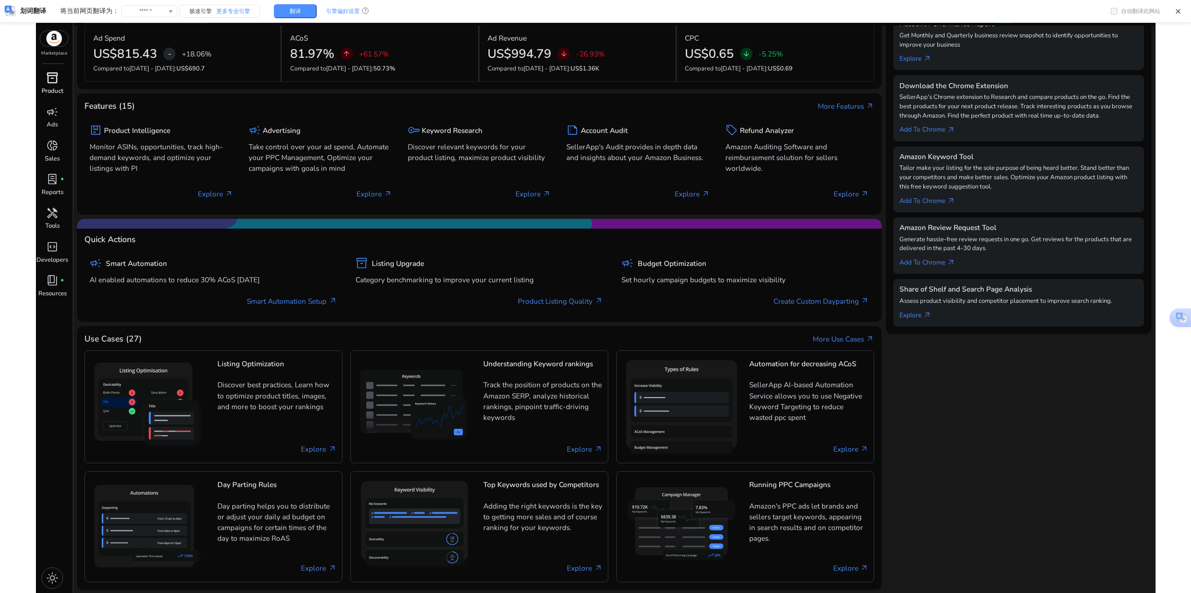
drag, startPoint x: 57, startPoint y: 93, endPoint x: 67, endPoint y: 95, distance: 10.4
click at [57, 93] on p "Product" at bounding box center [53, 91] width 22 height 9
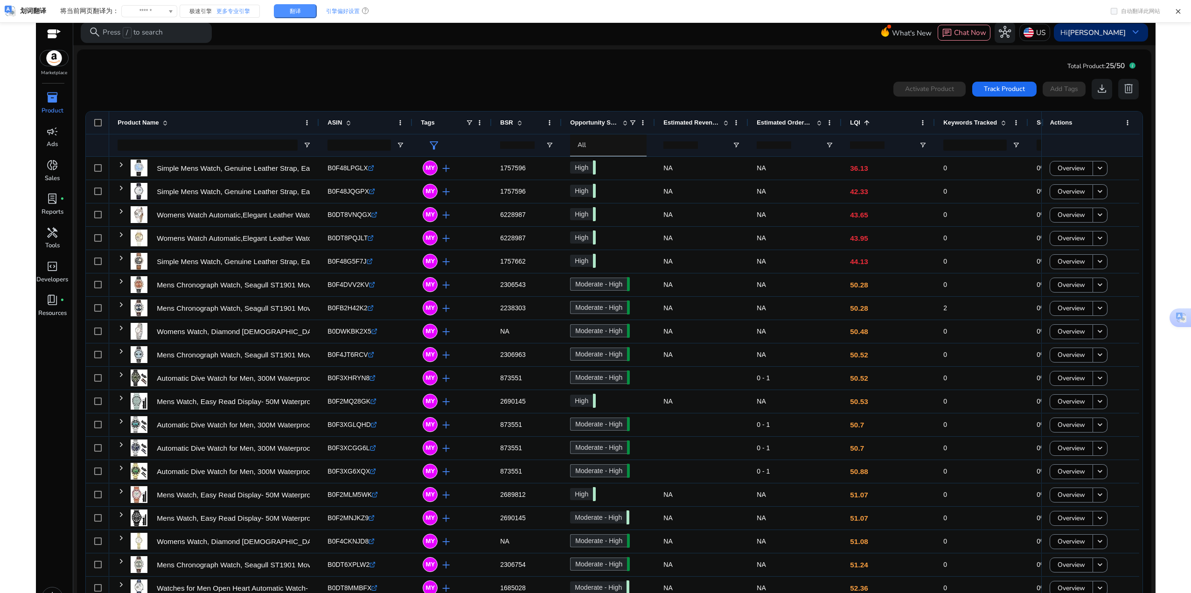
click at [1124, 34] on div "Hi [PERSON_NAME] keyboard_arrow_down" at bounding box center [1100, 32] width 94 height 18
click at [120, 166] on div at bounding box center [595, 296] width 1191 height 593
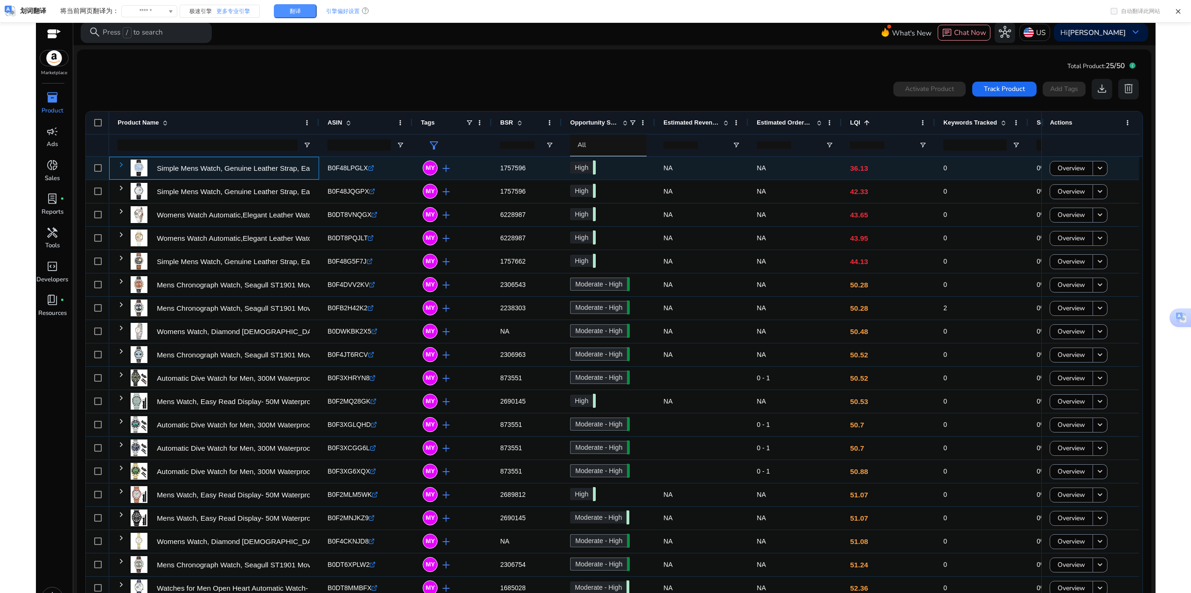
click at [121, 163] on span at bounding box center [121, 164] width 7 height 7
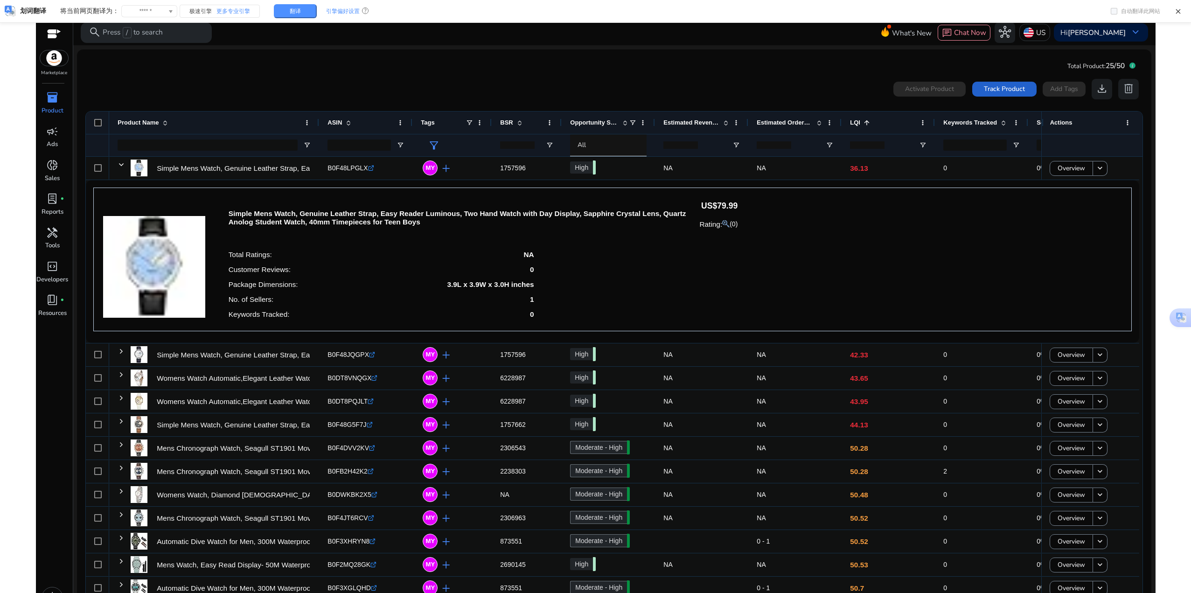
click at [1013, 88] on span "Track Product" at bounding box center [1003, 89] width 41 height 10
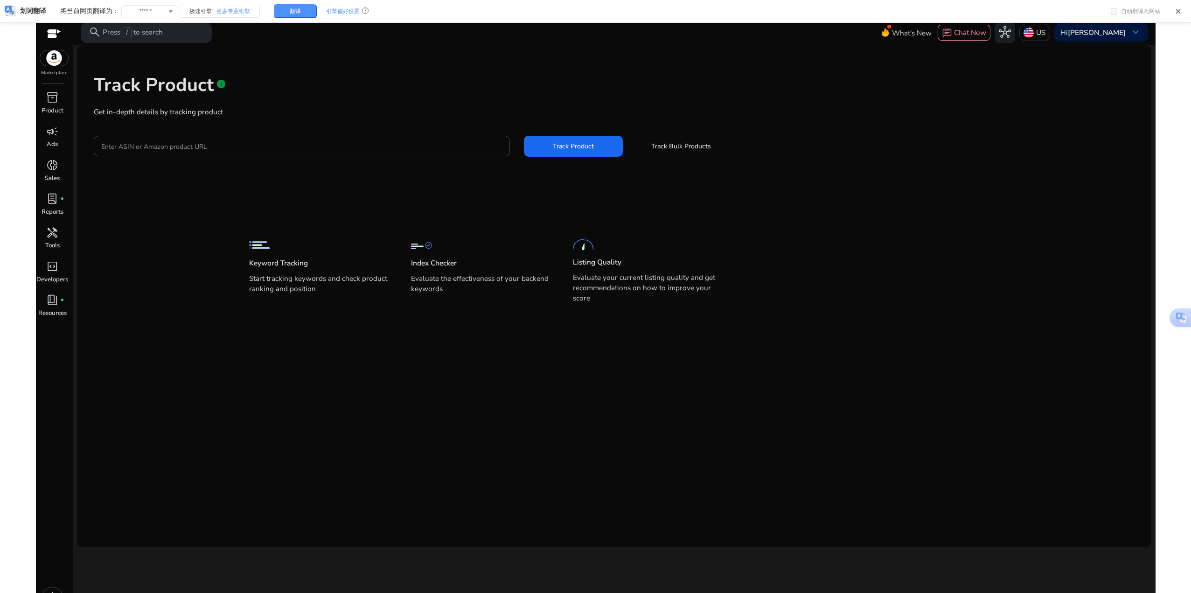
click at [306, 275] on p "Start tracking keywords and check product ranking and position" at bounding box center [320, 287] width 143 height 29
click at [265, 246] on img at bounding box center [259, 245] width 21 height 21
click at [254, 245] on img at bounding box center [259, 245] width 21 height 21
click at [423, 244] on img at bounding box center [421, 245] width 21 height 21
click at [452, 260] on p "Index Checker" at bounding box center [434, 263] width 46 height 10
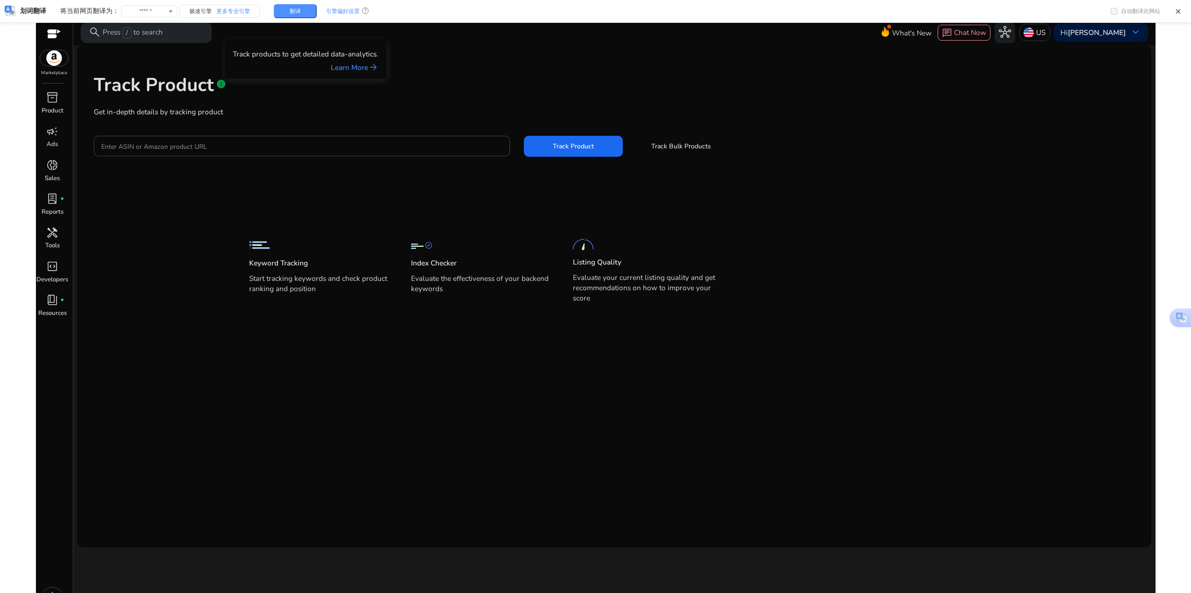
click at [220, 84] on span "info" at bounding box center [221, 84] width 10 height 10
click at [347, 67] on link "Learn More arrow_forward" at bounding box center [355, 67] width 48 height 11
